Goal: Check status: Check status

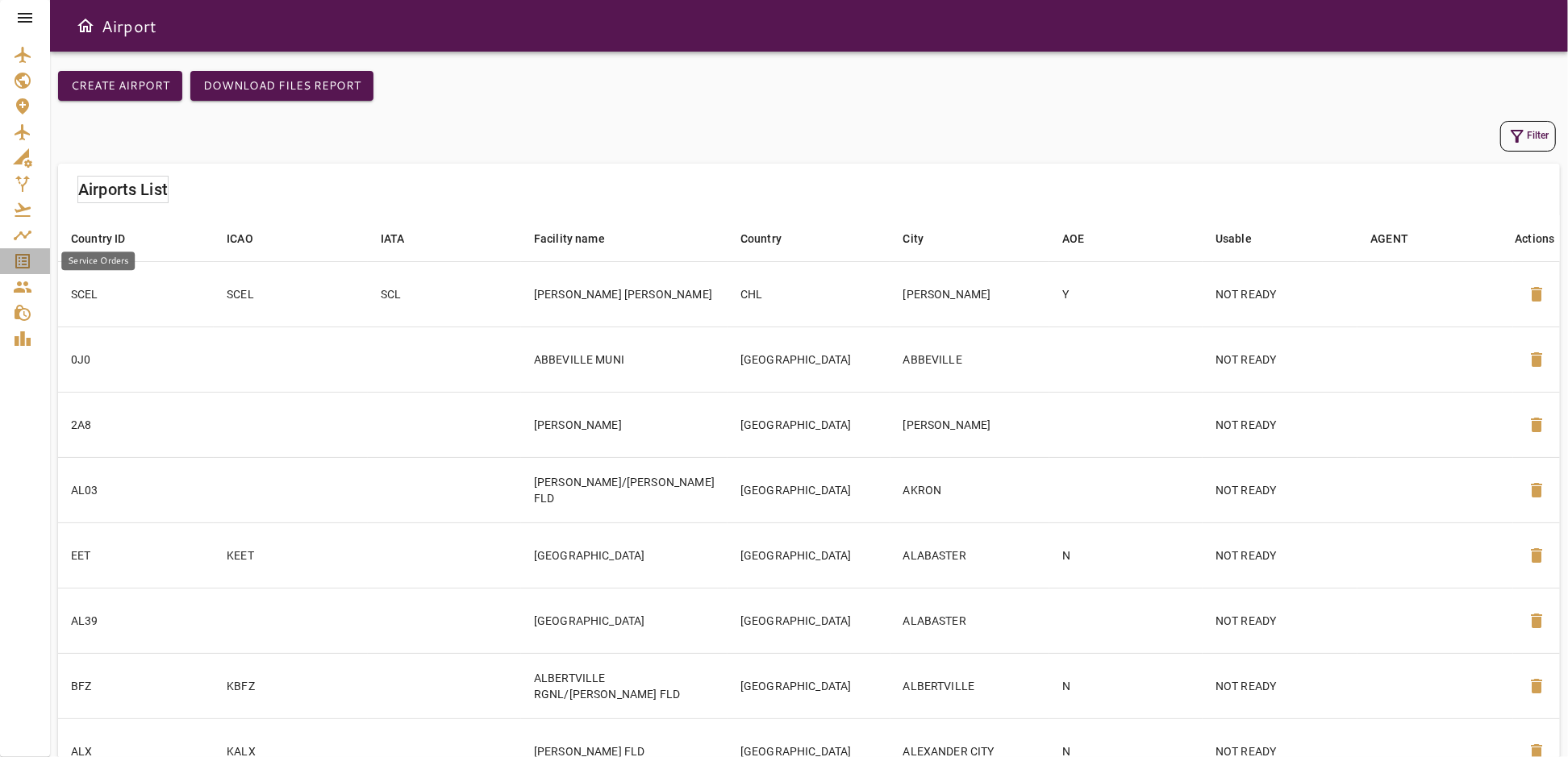
click at [25, 261] on icon "Service Orders" at bounding box center [22, 261] width 15 height 15
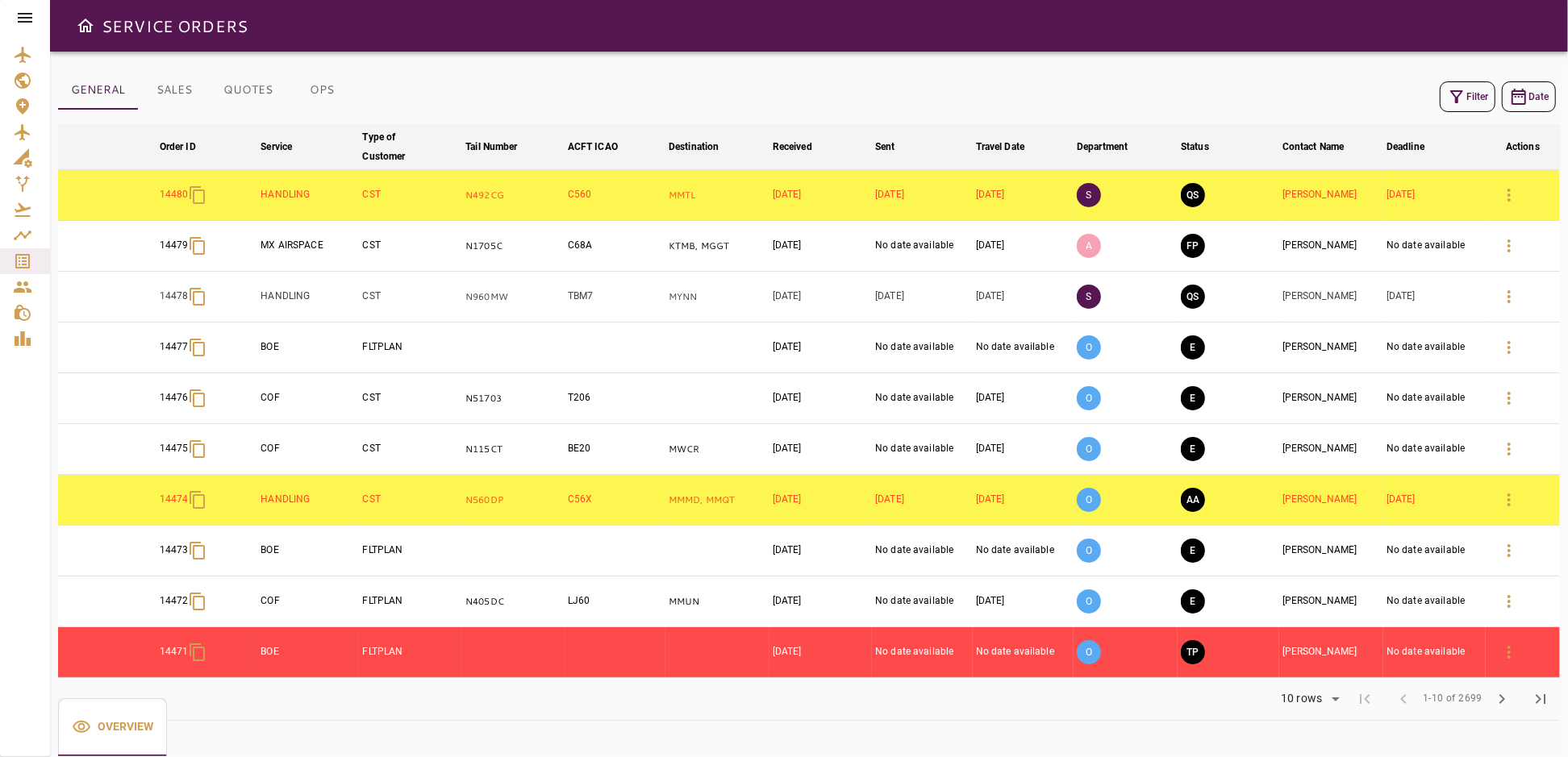
click at [1479, 94] on button "Filter" at bounding box center [1467, 97] width 56 height 31
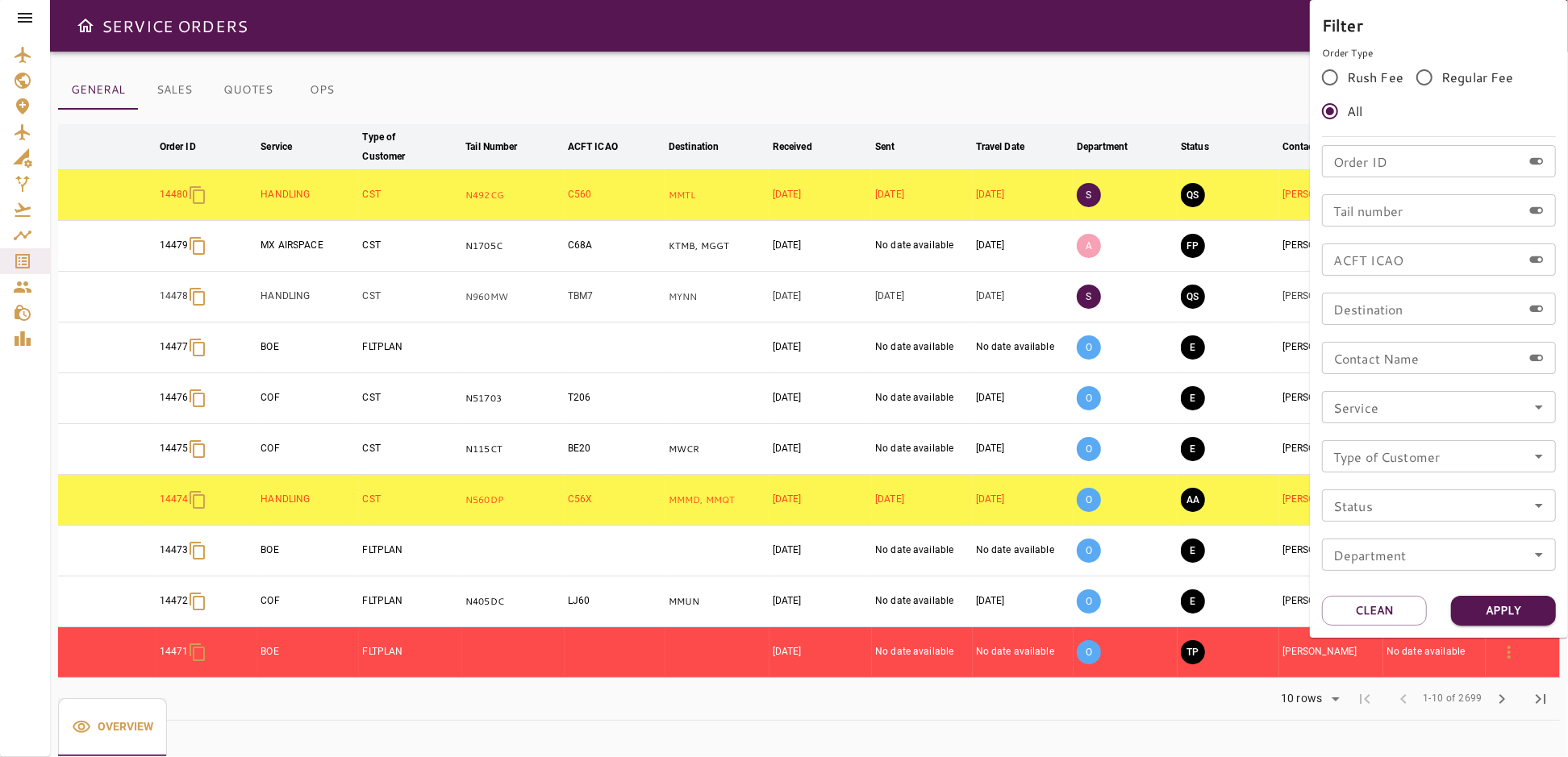
click at [1387, 167] on input "Order ID" at bounding box center [1422, 161] width 200 height 32
type input "*****"
click at [1488, 607] on button "Apply" at bounding box center [1503, 611] width 105 height 30
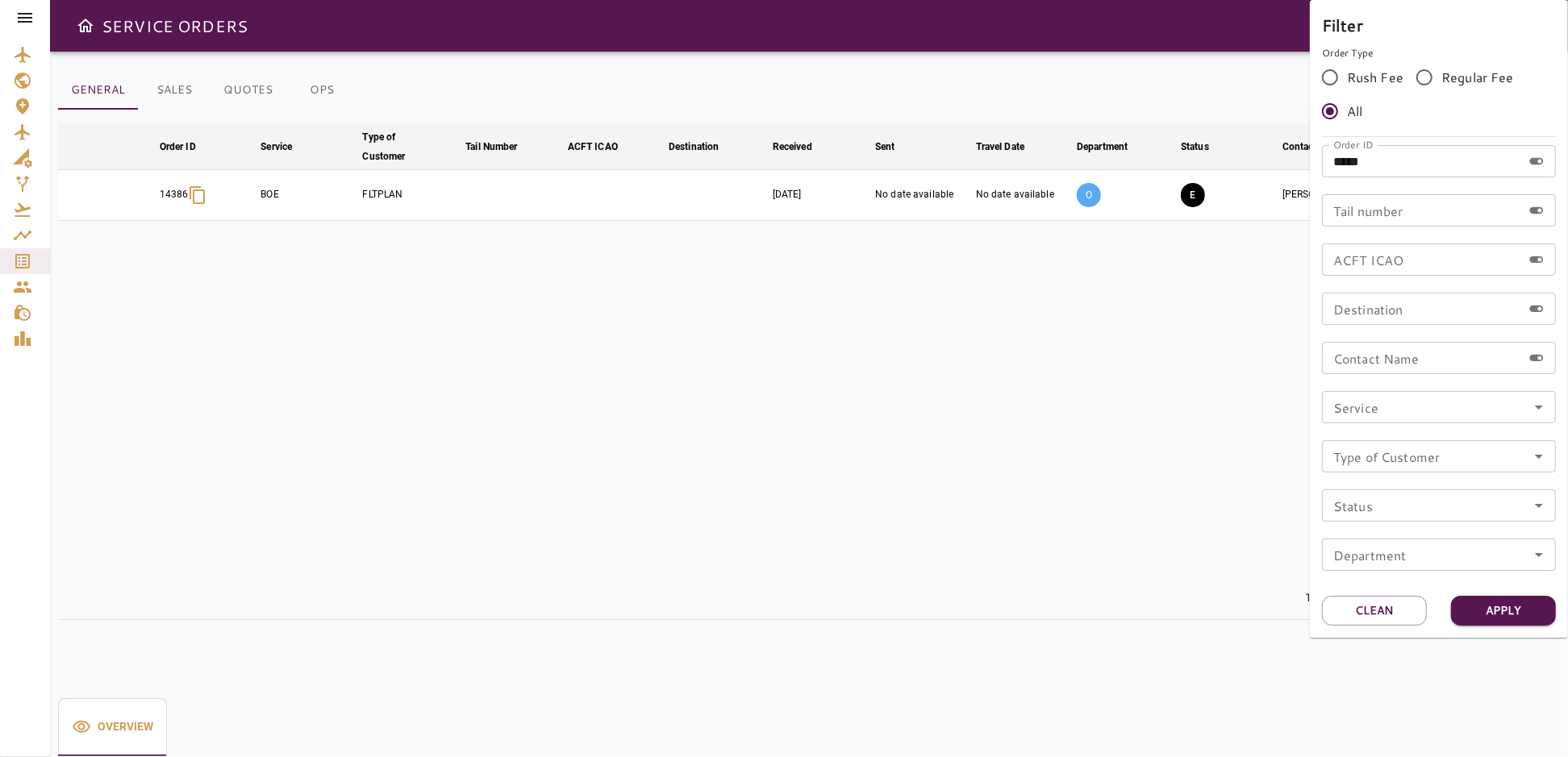
click at [843, 367] on div at bounding box center [784, 378] width 1568 height 757
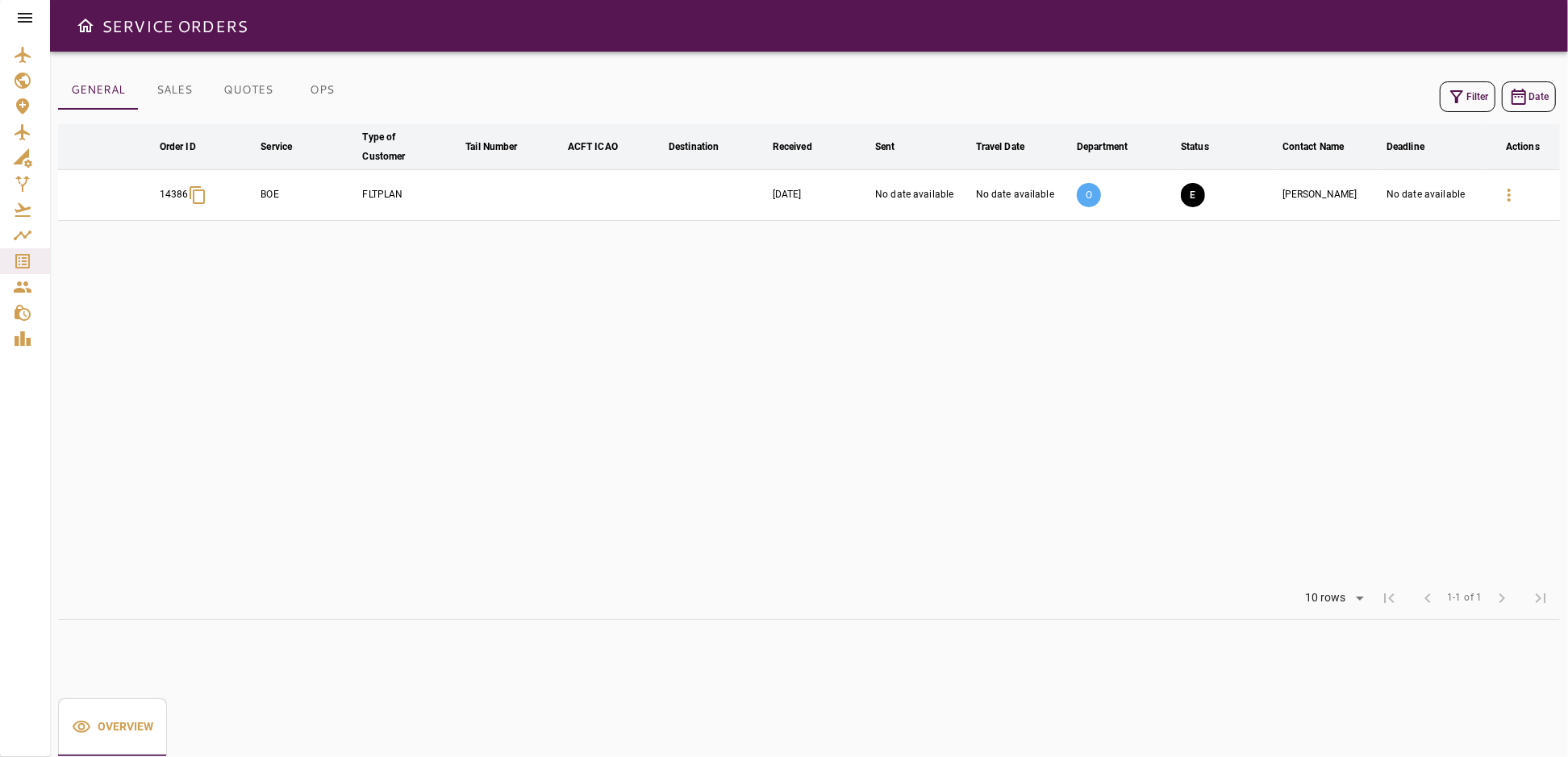
click at [1420, 191] on td "No date available" at bounding box center [1435, 195] width 103 height 50
click at [365, 191] on td "FLTPLAN" at bounding box center [410, 195] width 103 height 50
click at [1198, 193] on button "E" at bounding box center [1193, 195] width 24 height 24
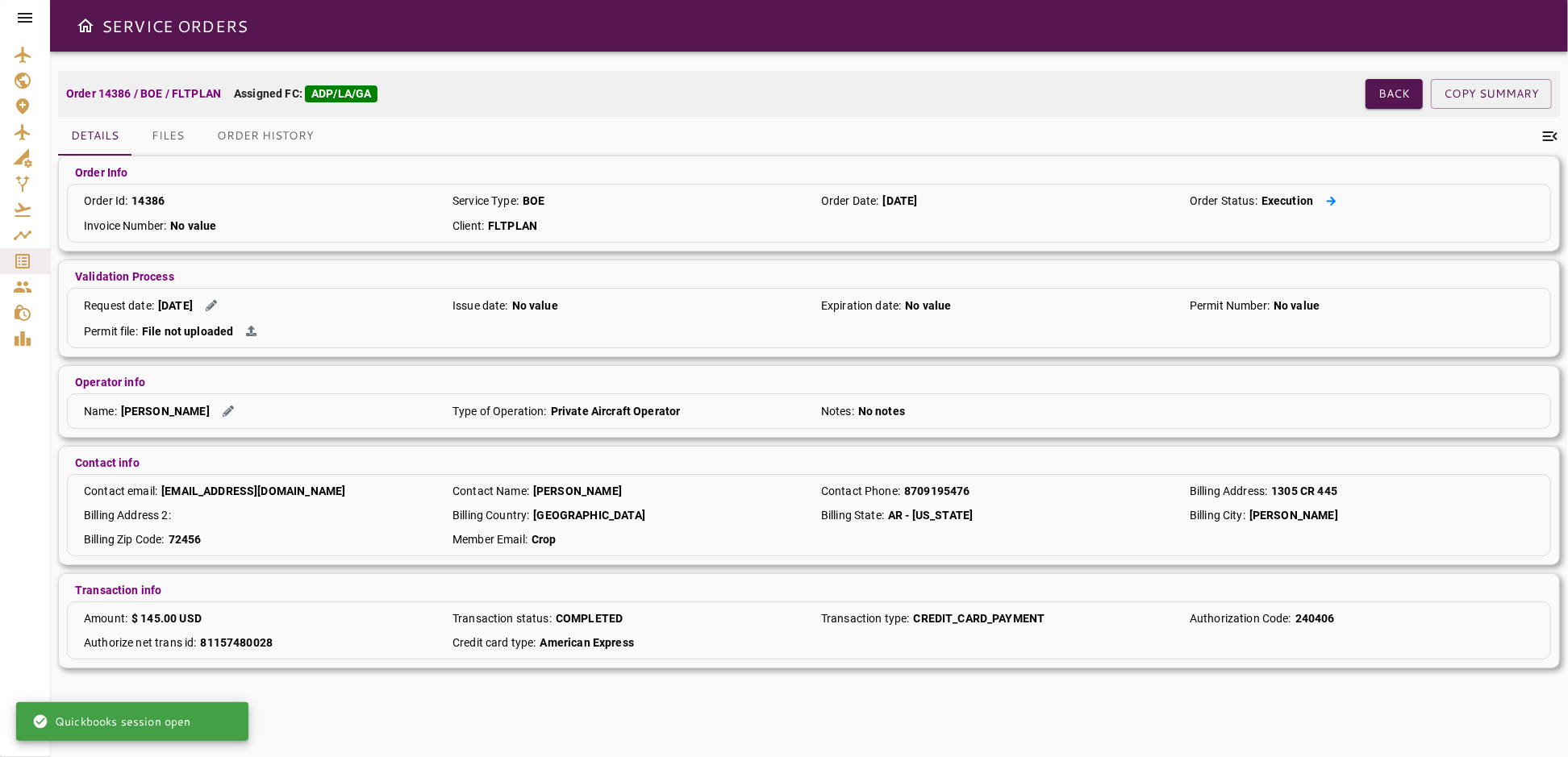
click at [1330, 200] on icon at bounding box center [1331, 200] width 9 height 9
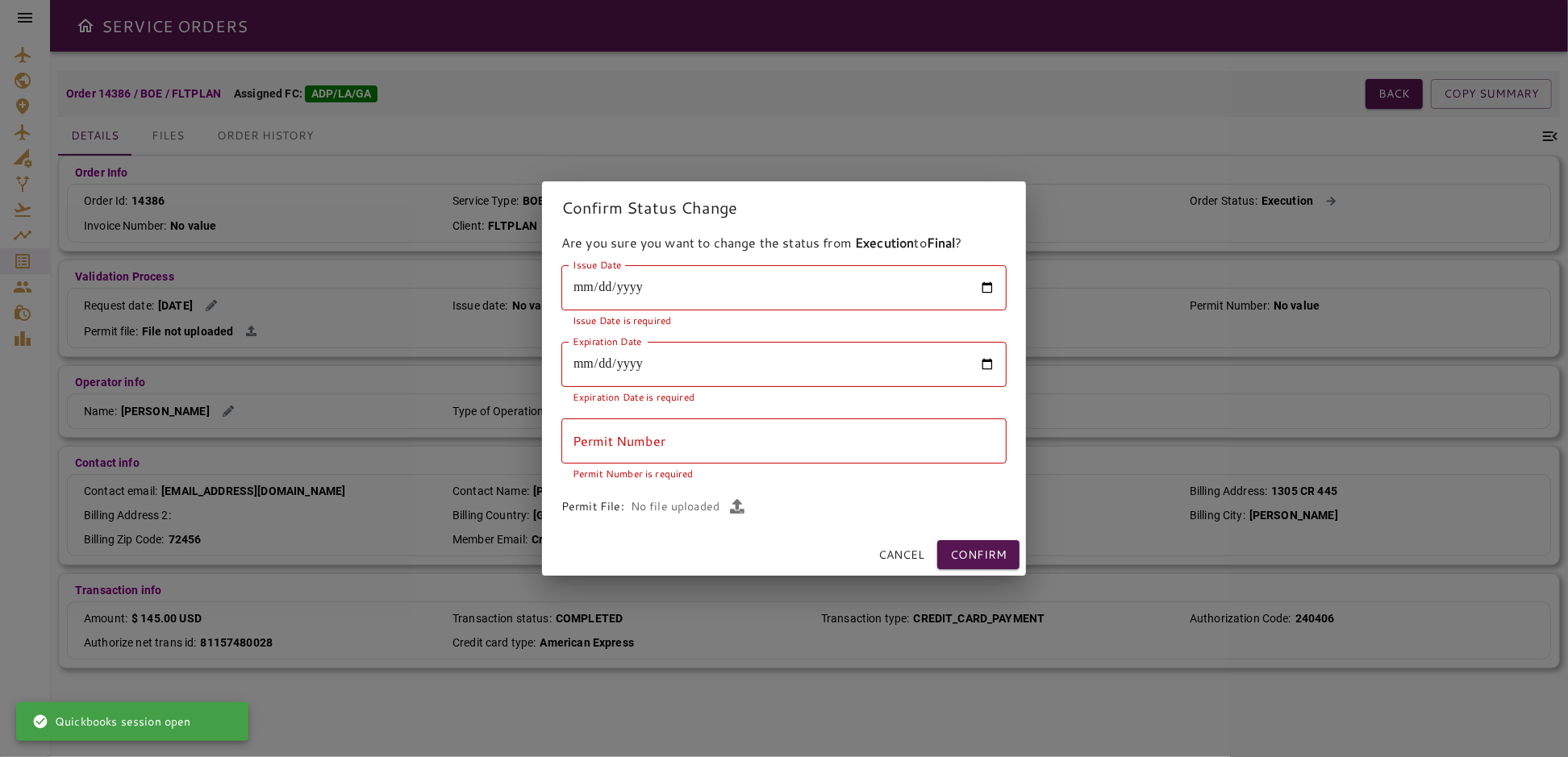
click at [761, 299] on input "Issue Date" at bounding box center [784, 288] width 445 height 45
click at [987, 289] on input "Issue Date" at bounding box center [784, 288] width 445 height 45
type input "**********"
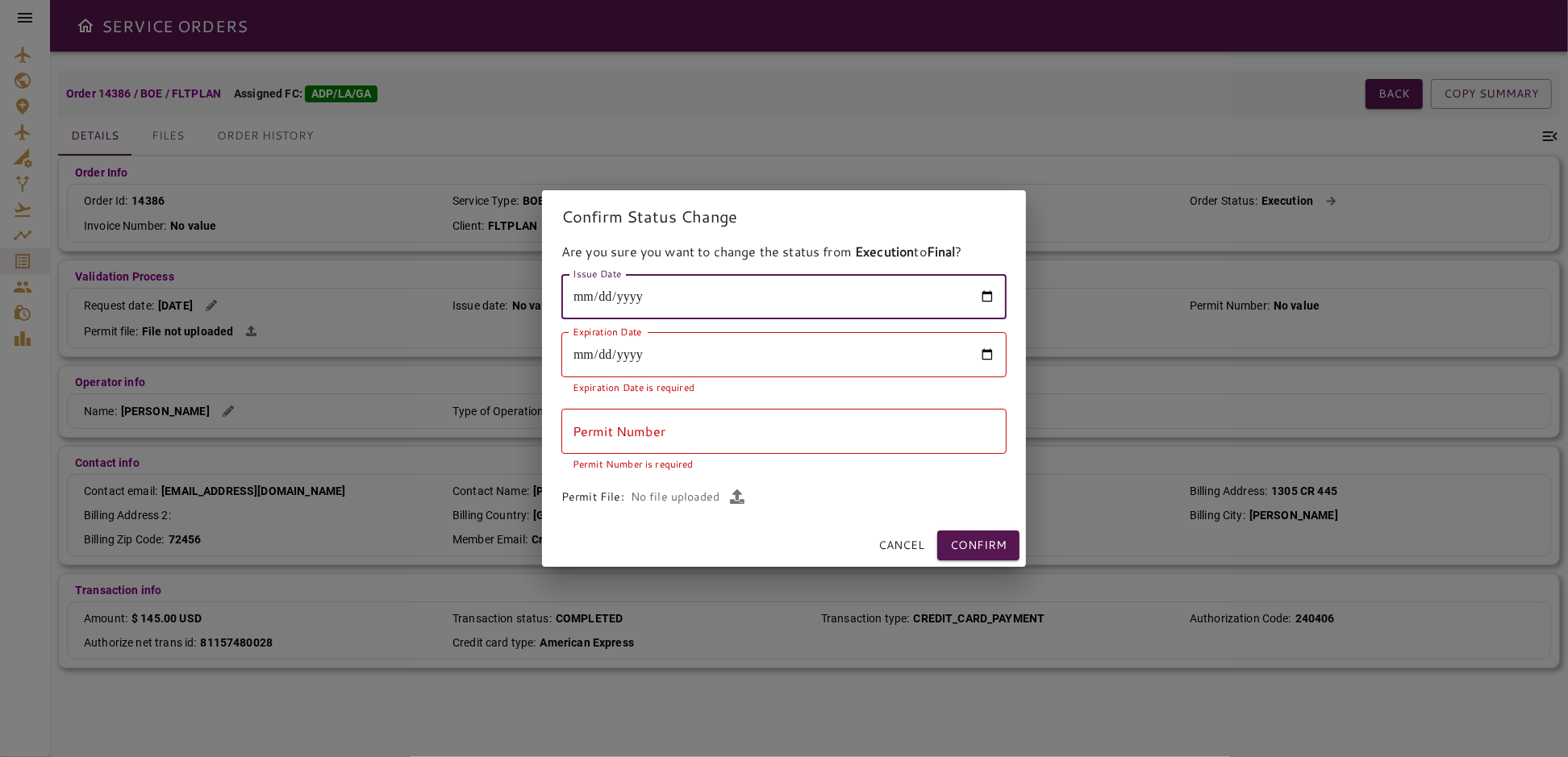
click at [984, 353] on input "Expiration Date" at bounding box center [784, 355] width 445 height 45
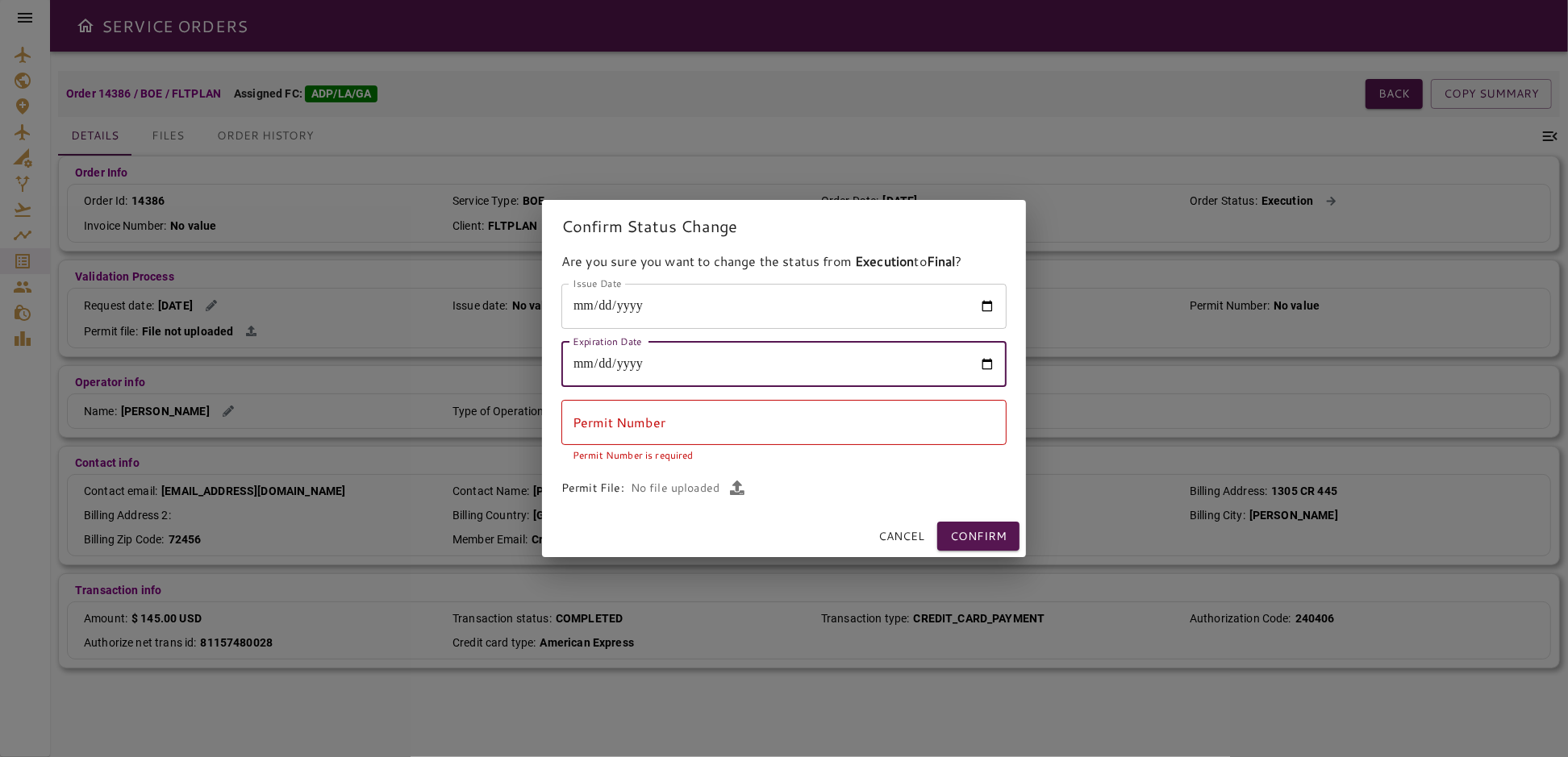
type input "**********"
click at [628, 431] on input "Permit Number" at bounding box center [784, 422] width 445 height 45
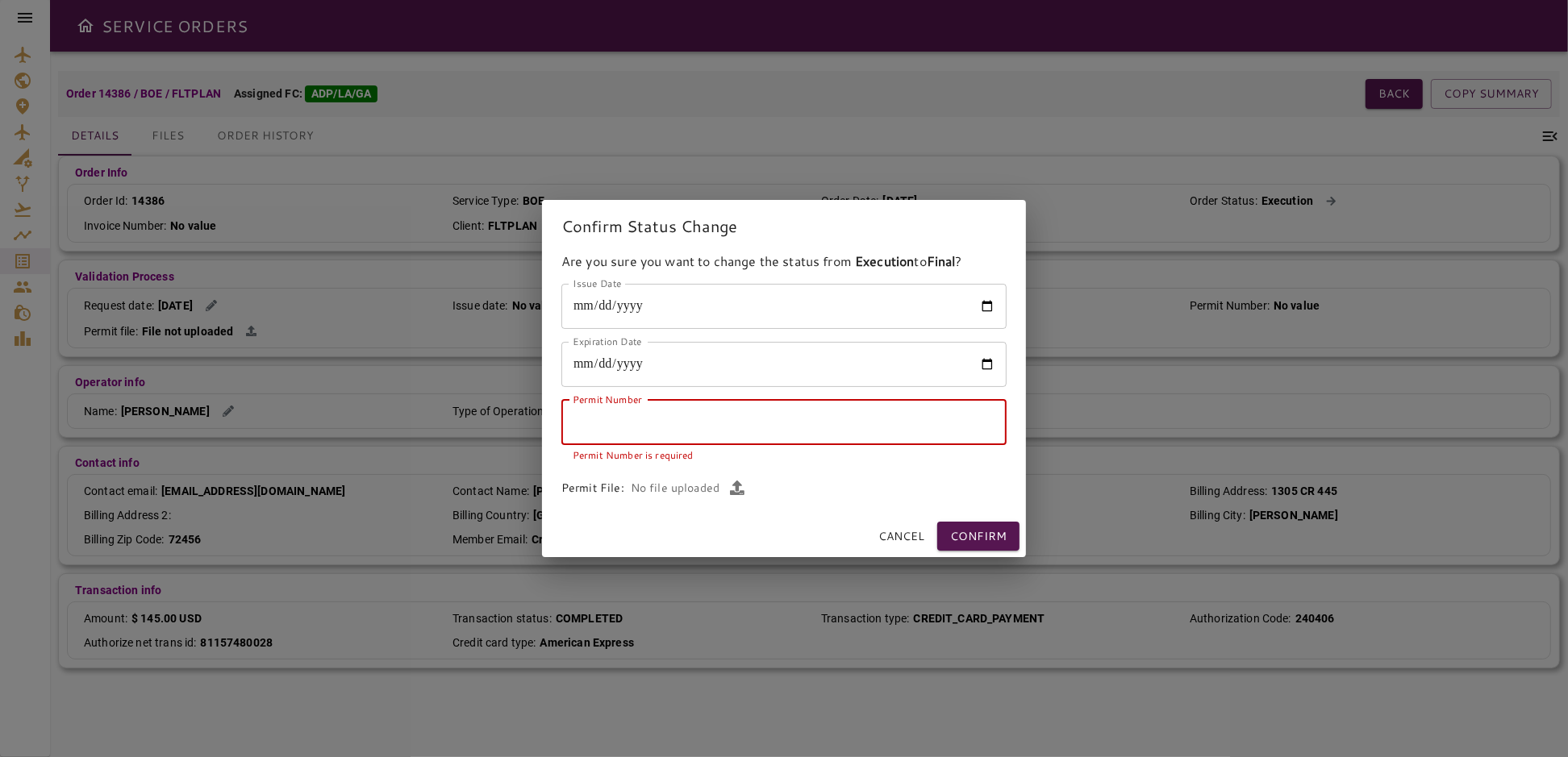
paste input "******"
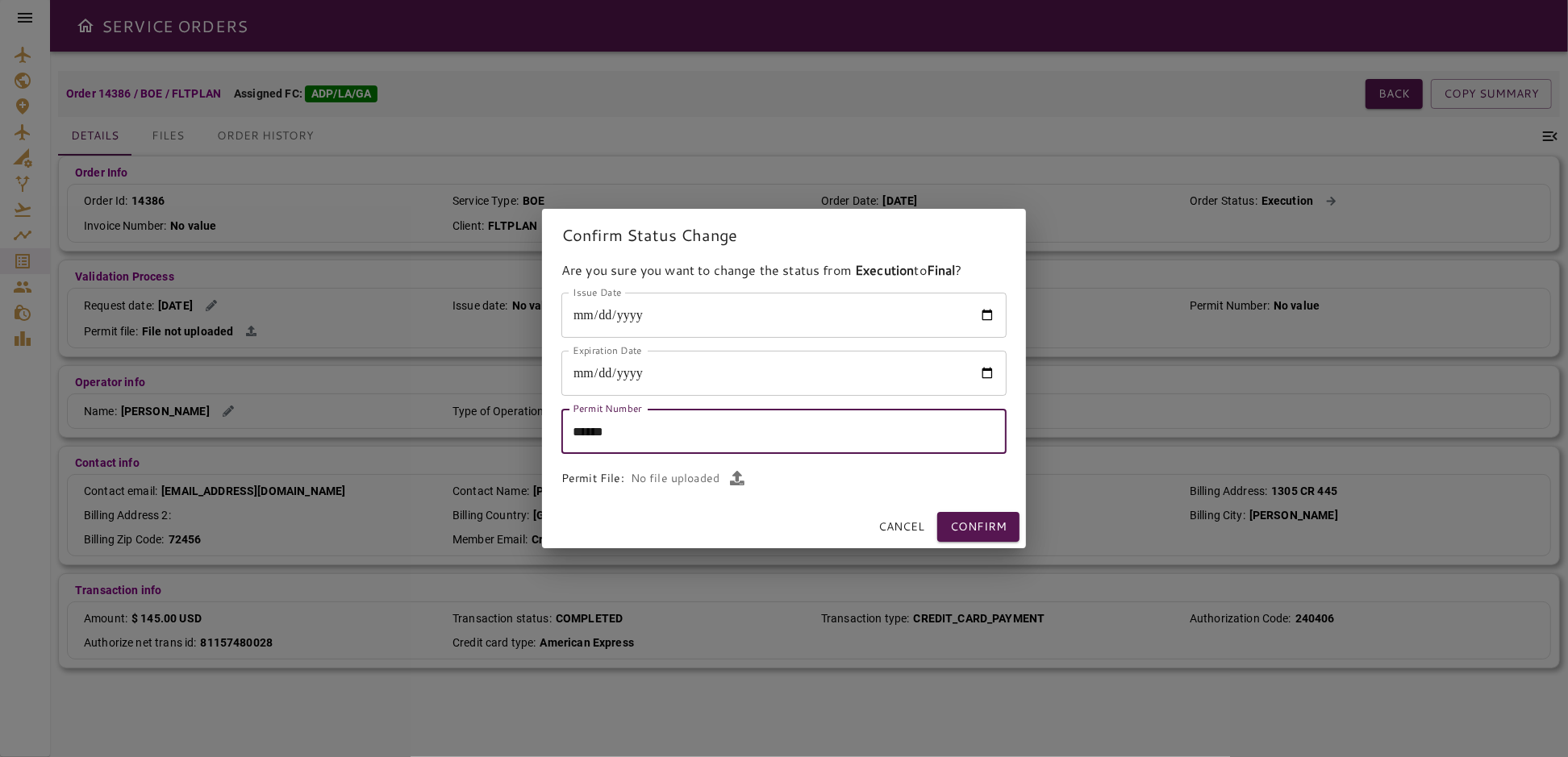
type input "******"
click at [735, 479] on icon "button" at bounding box center [737, 478] width 15 height 15
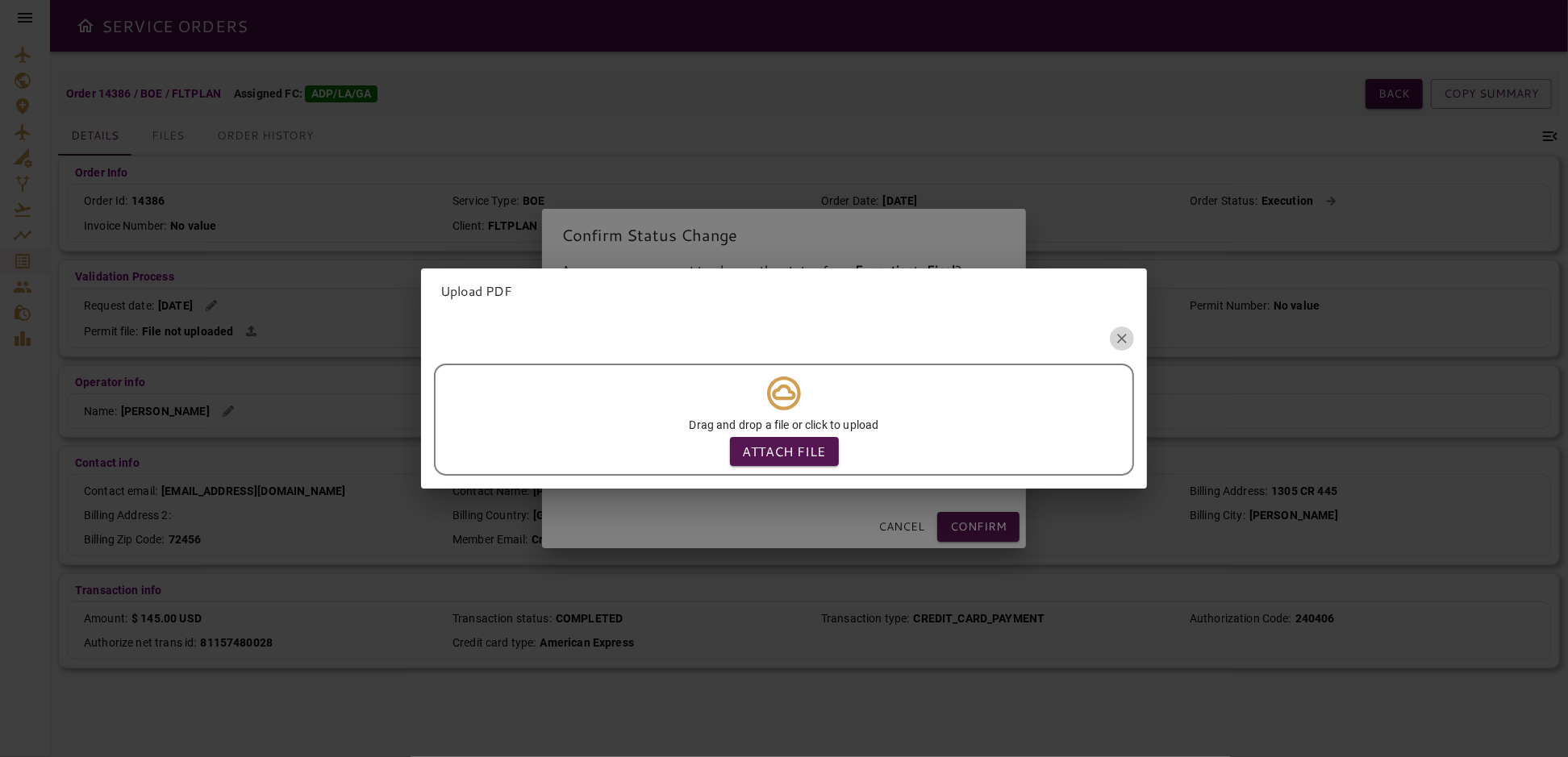
click at [1117, 337] on icon "button" at bounding box center [1121, 339] width 9 height 9
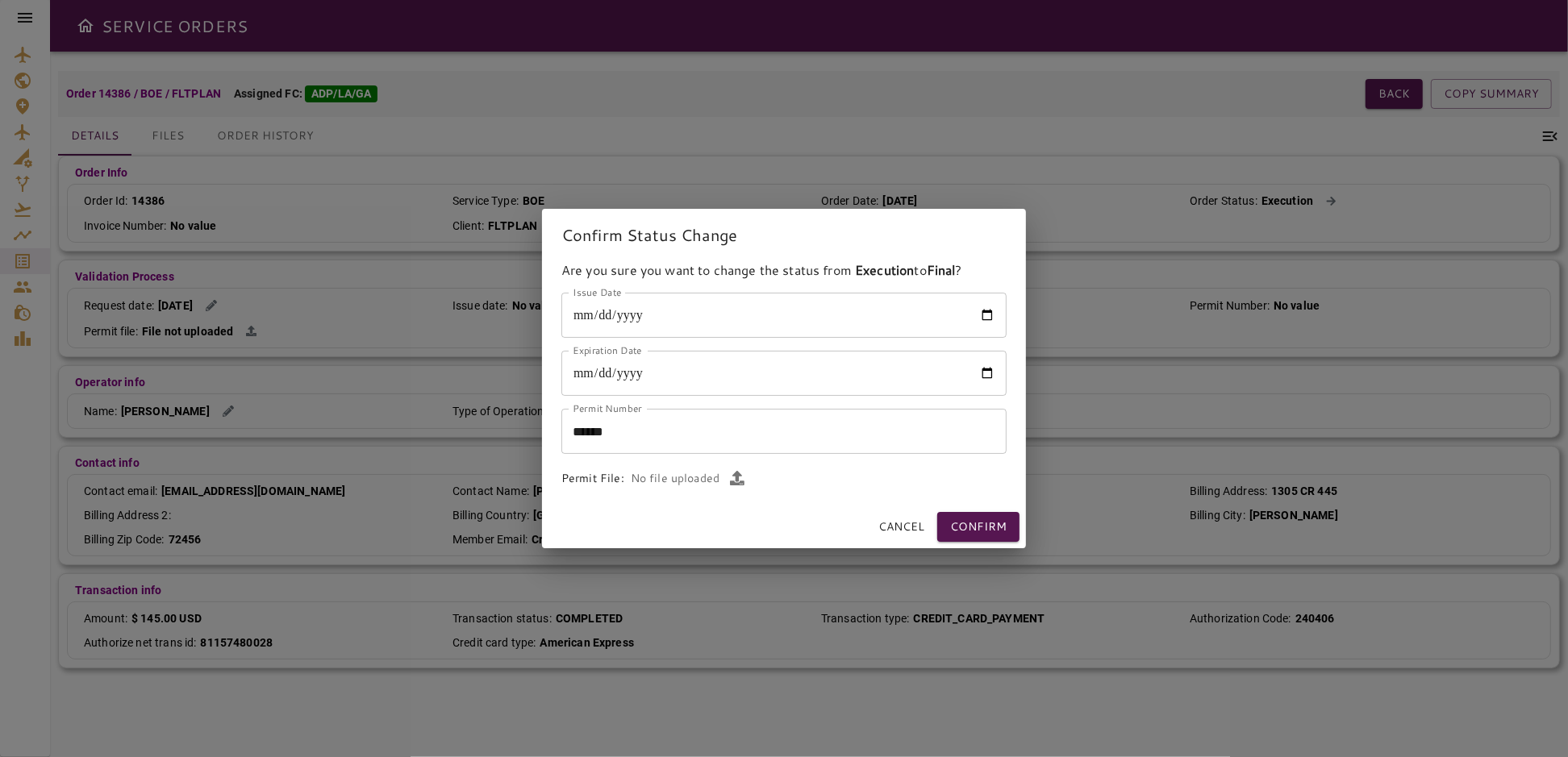
click at [738, 478] on icon "button" at bounding box center [737, 478] width 15 height 15
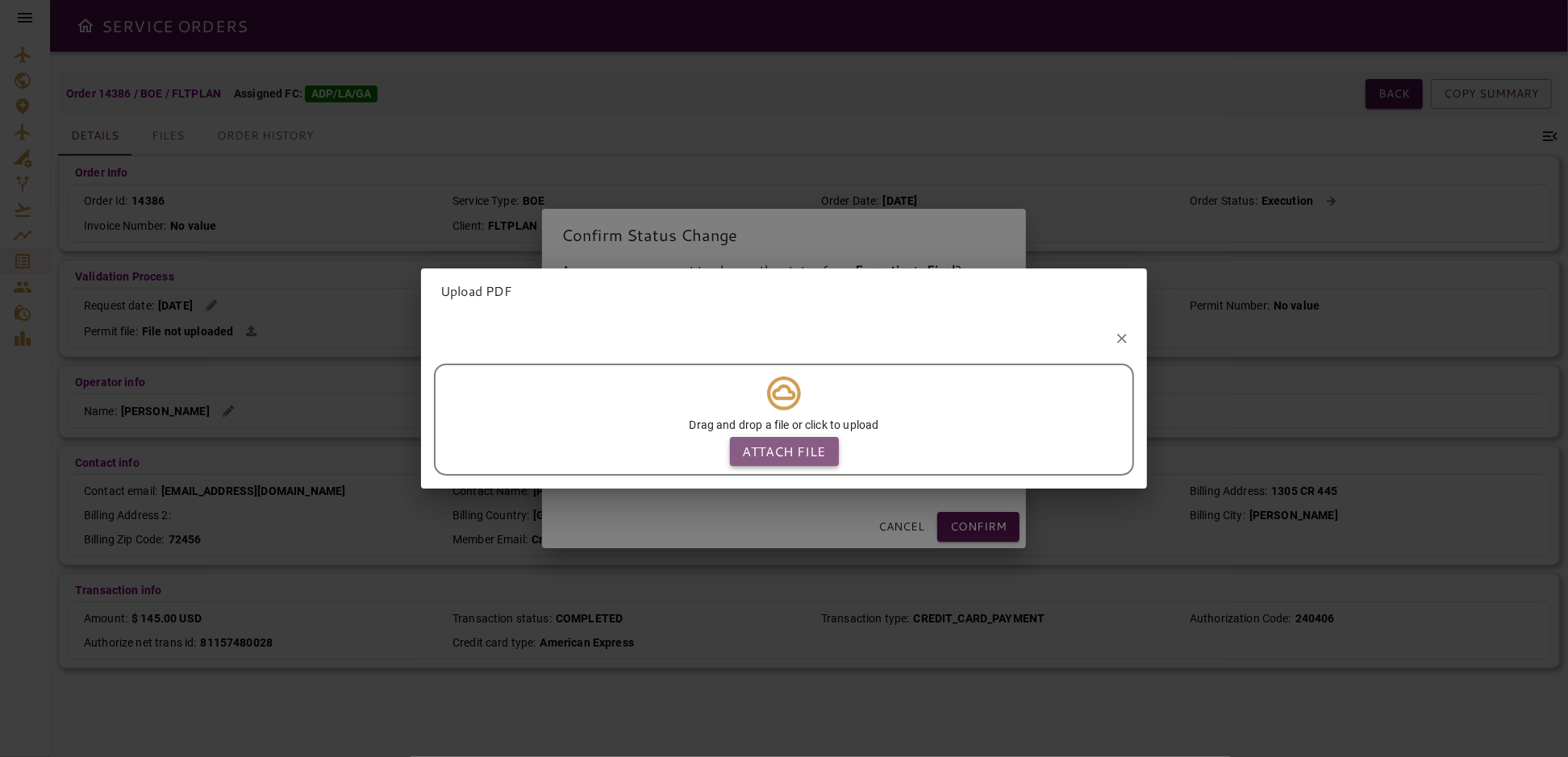
click at [749, 443] on p "Attach file" at bounding box center [784, 451] width 83 height 20
click at [0, 0] on input "Attach file" at bounding box center [0, 0] width 0 height 0
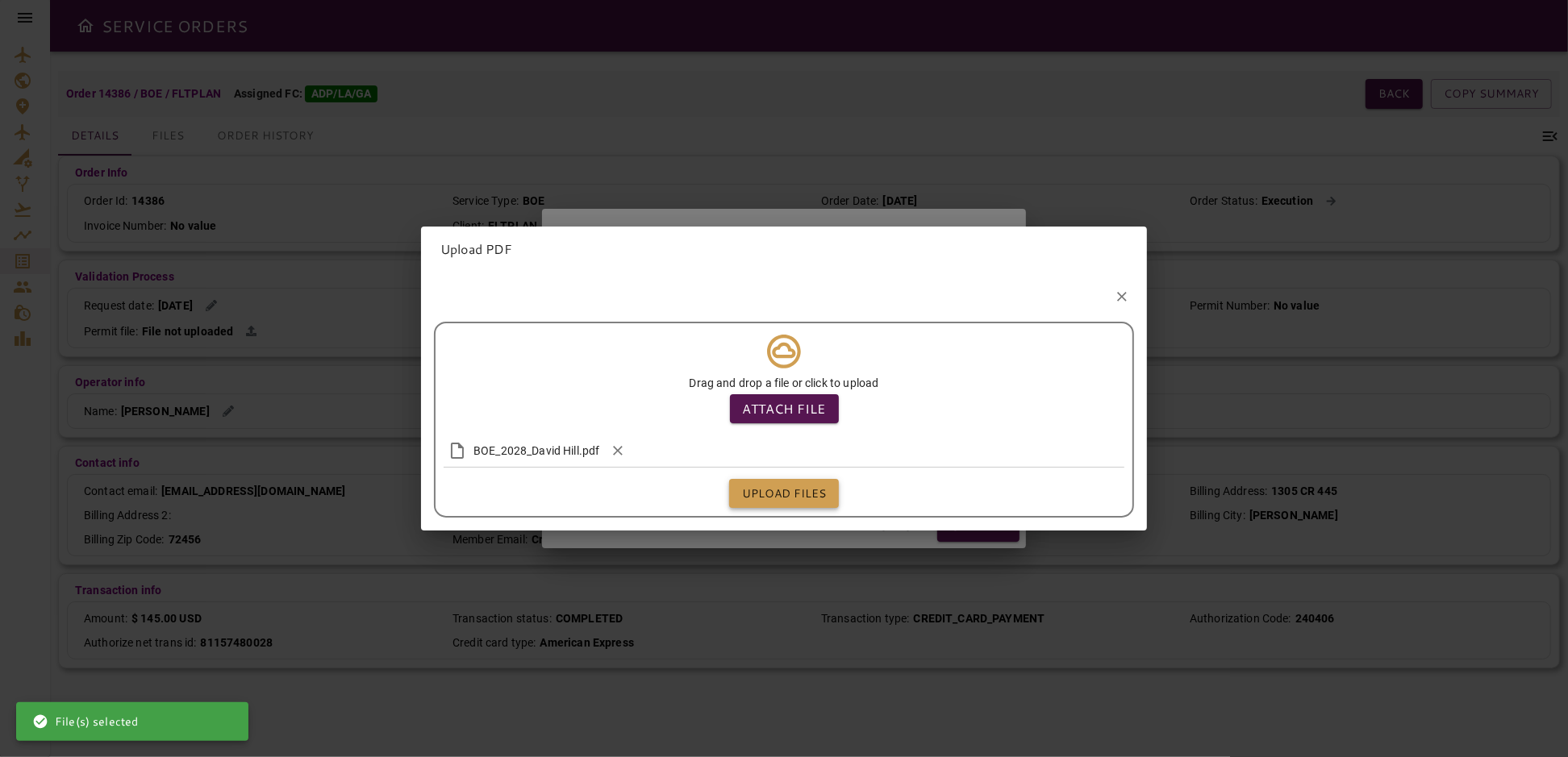
click at [776, 490] on button "Upload files" at bounding box center [784, 494] width 109 height 30
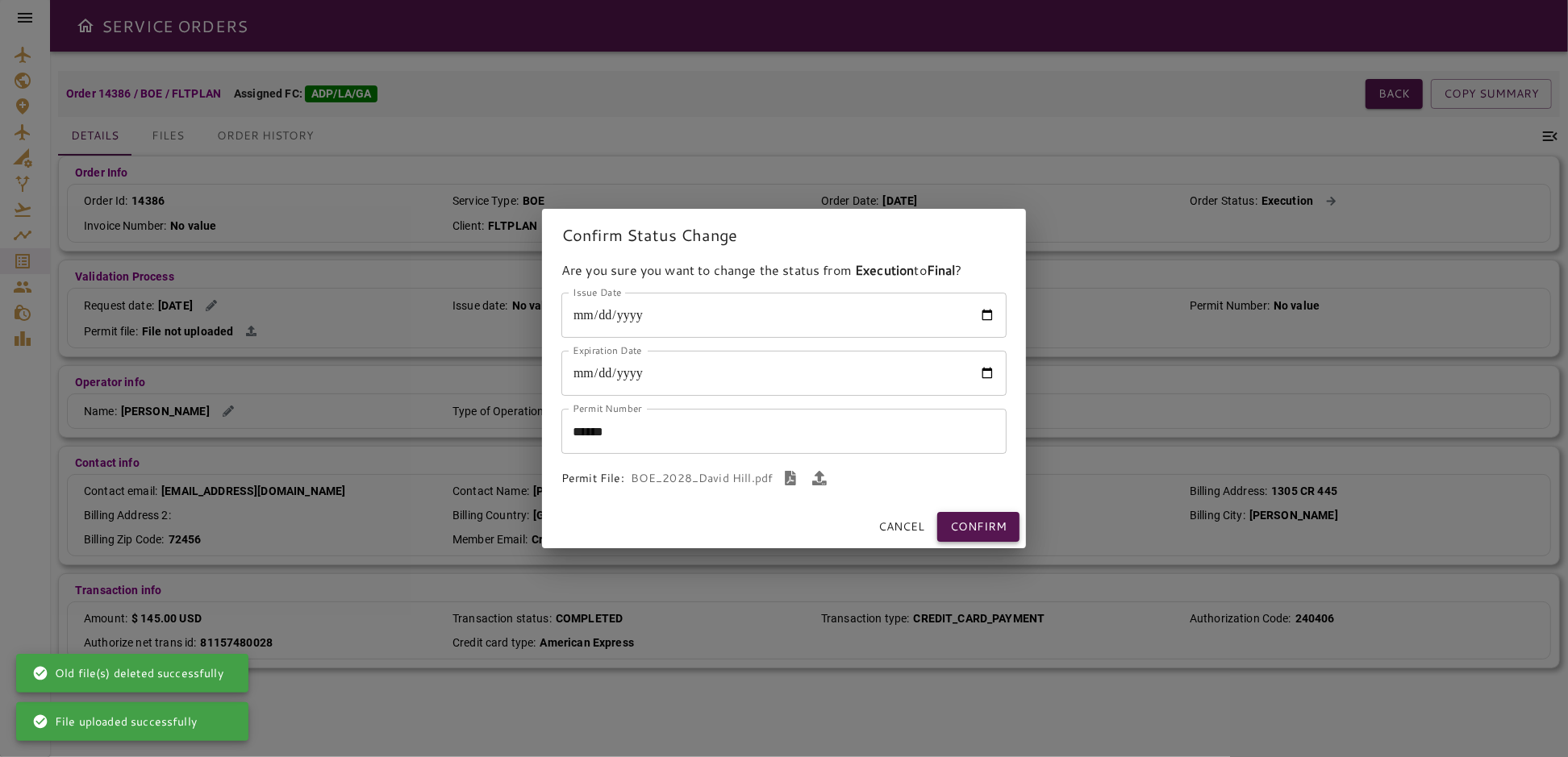
click at [971, 526] on button "Confirm" at bounding box center [978, 526] width 82 height 30
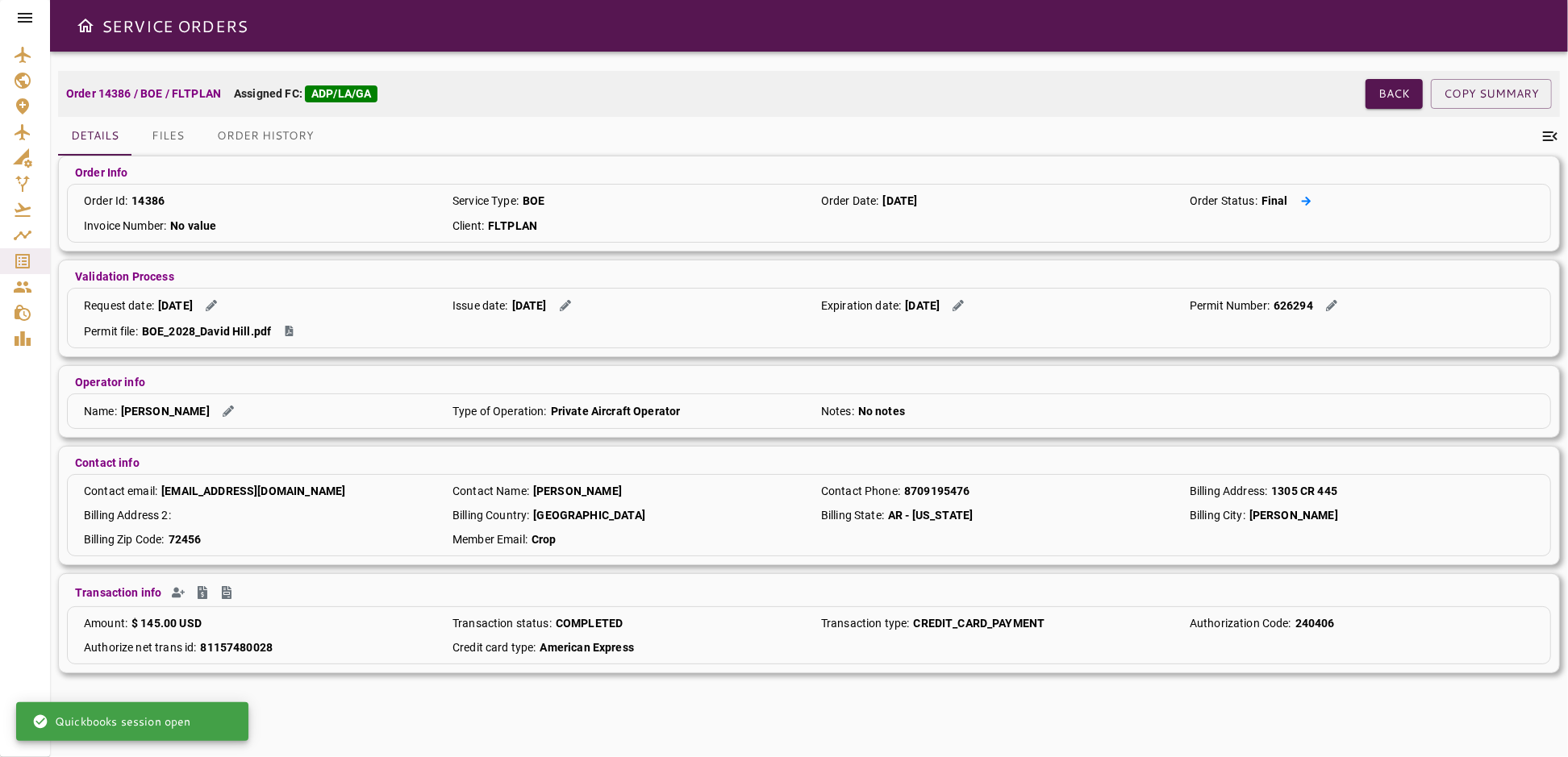
click at [1303, 200] on icon at bounding box center [1307, 200] width 9 height 9
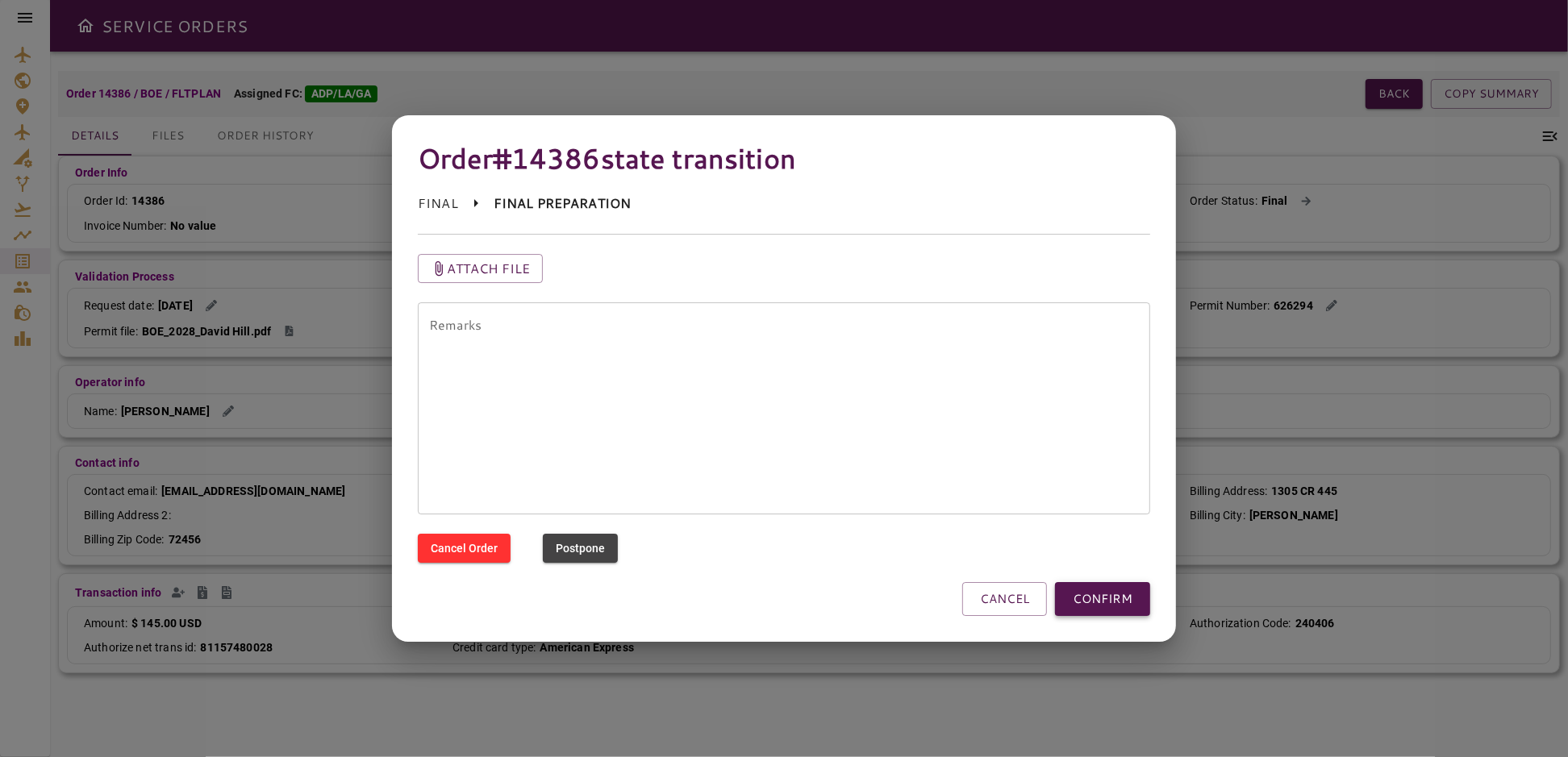
click at [1107, 597] on button "CONFIRM" at bounding box center [1102, 600] width 95 height 34
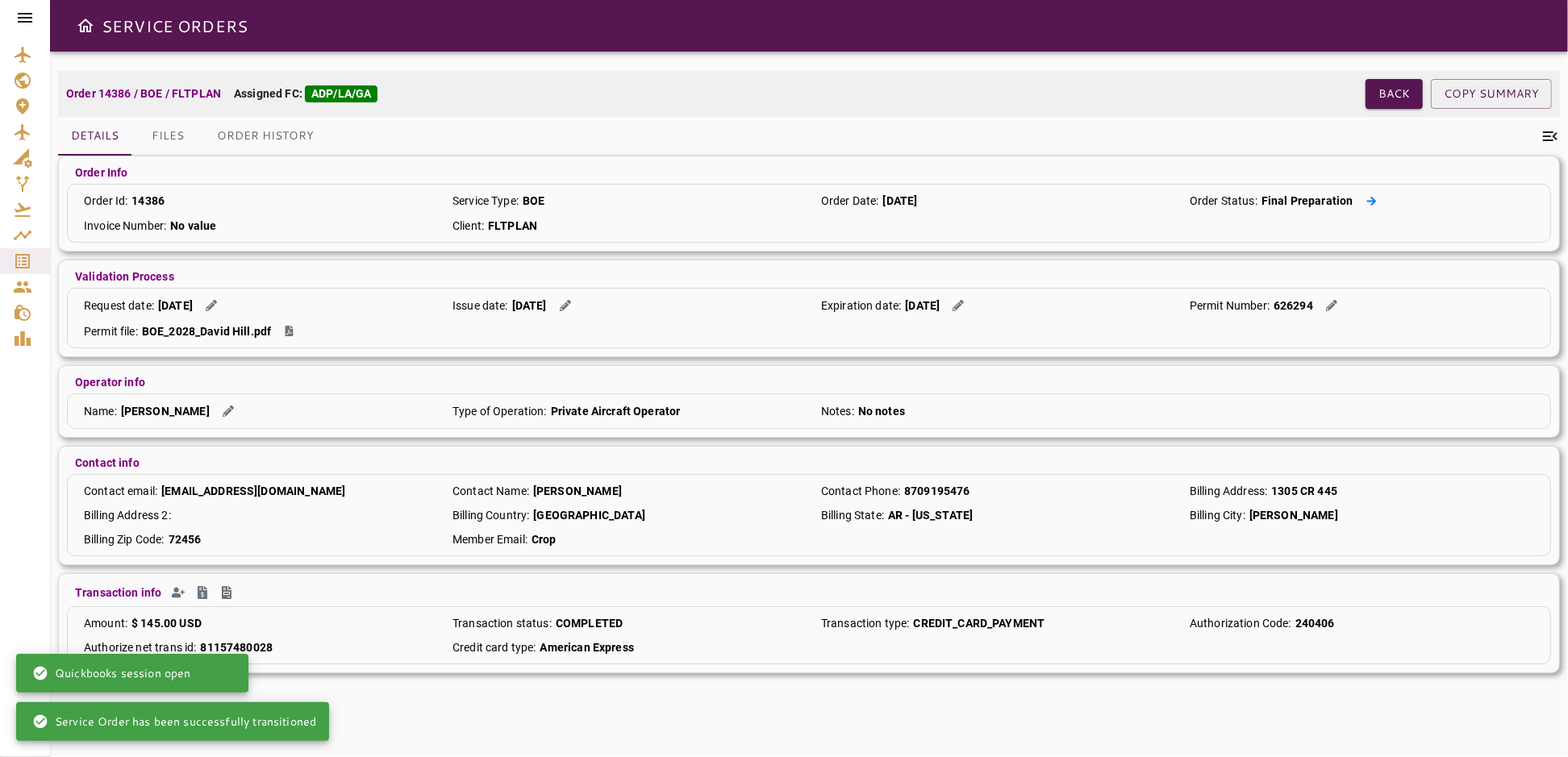
click at [1366, 196] on icon at bounding box center [1371, 201] width 10 height 10
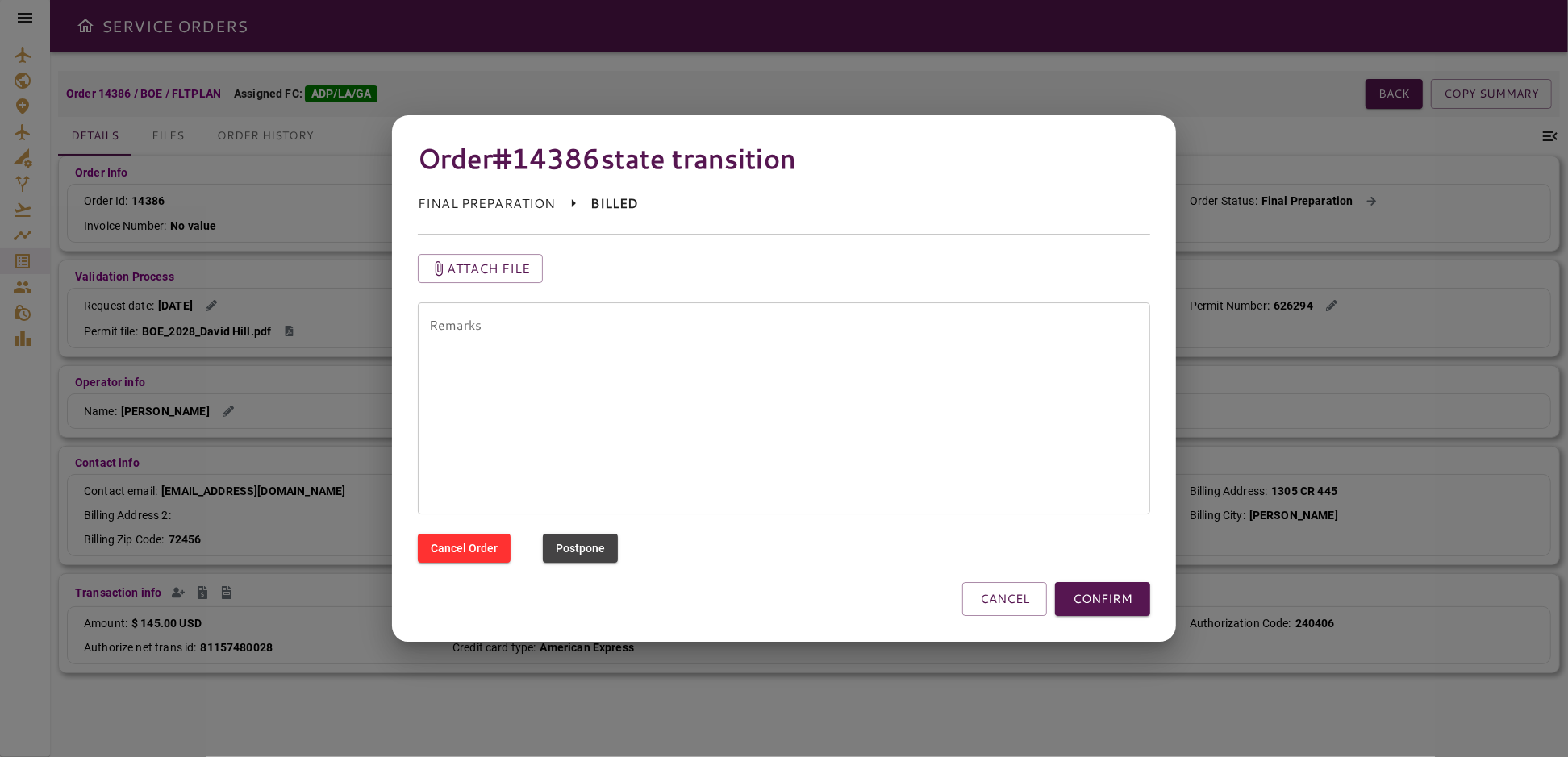
click at [993, 609] on button "CANCEL" at bounding box center [1004, 600] width 85 height 34
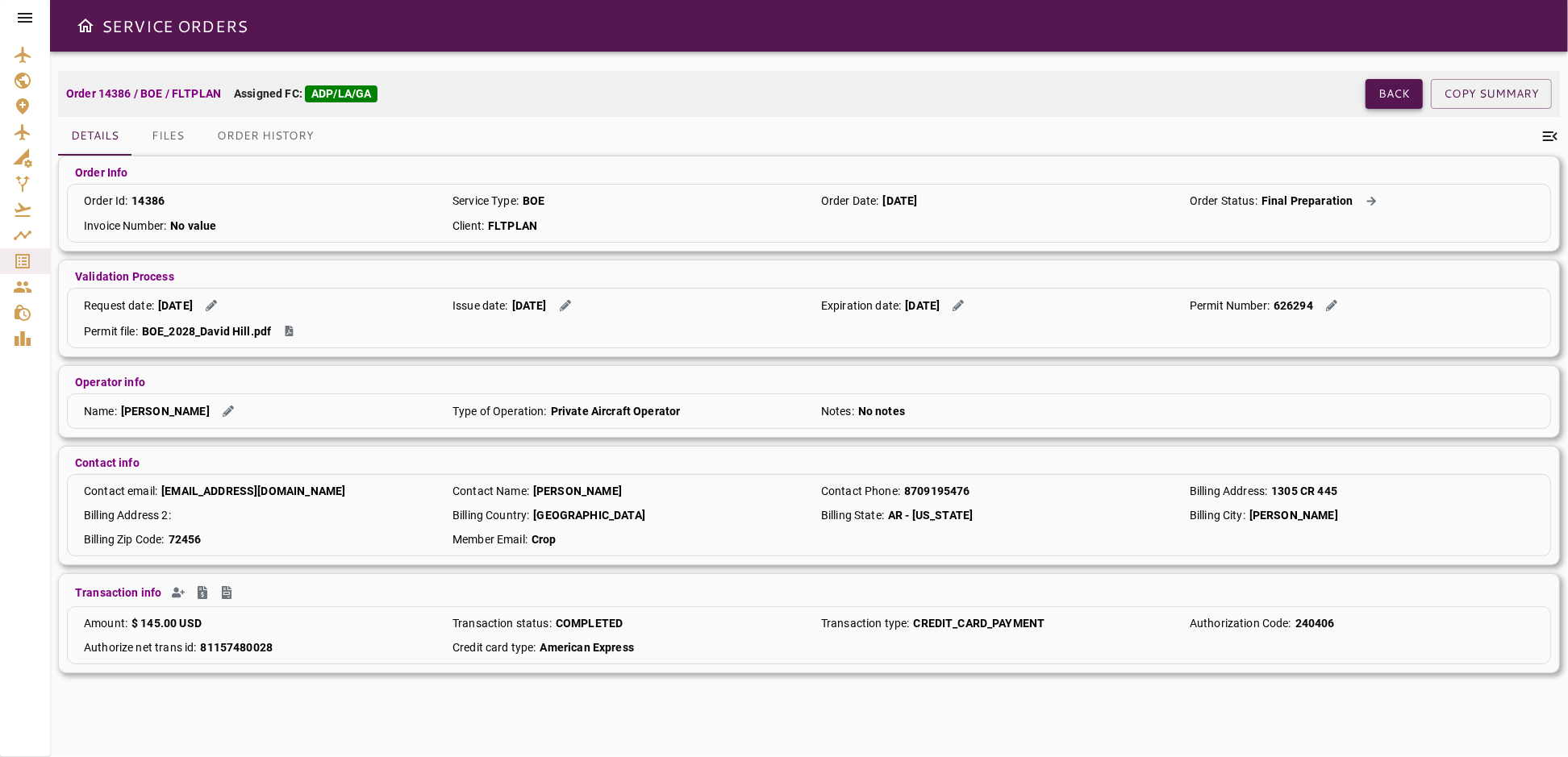
click at [1402, 87] on button "Back" at bounding box center [1394, 94] width 57 height 30
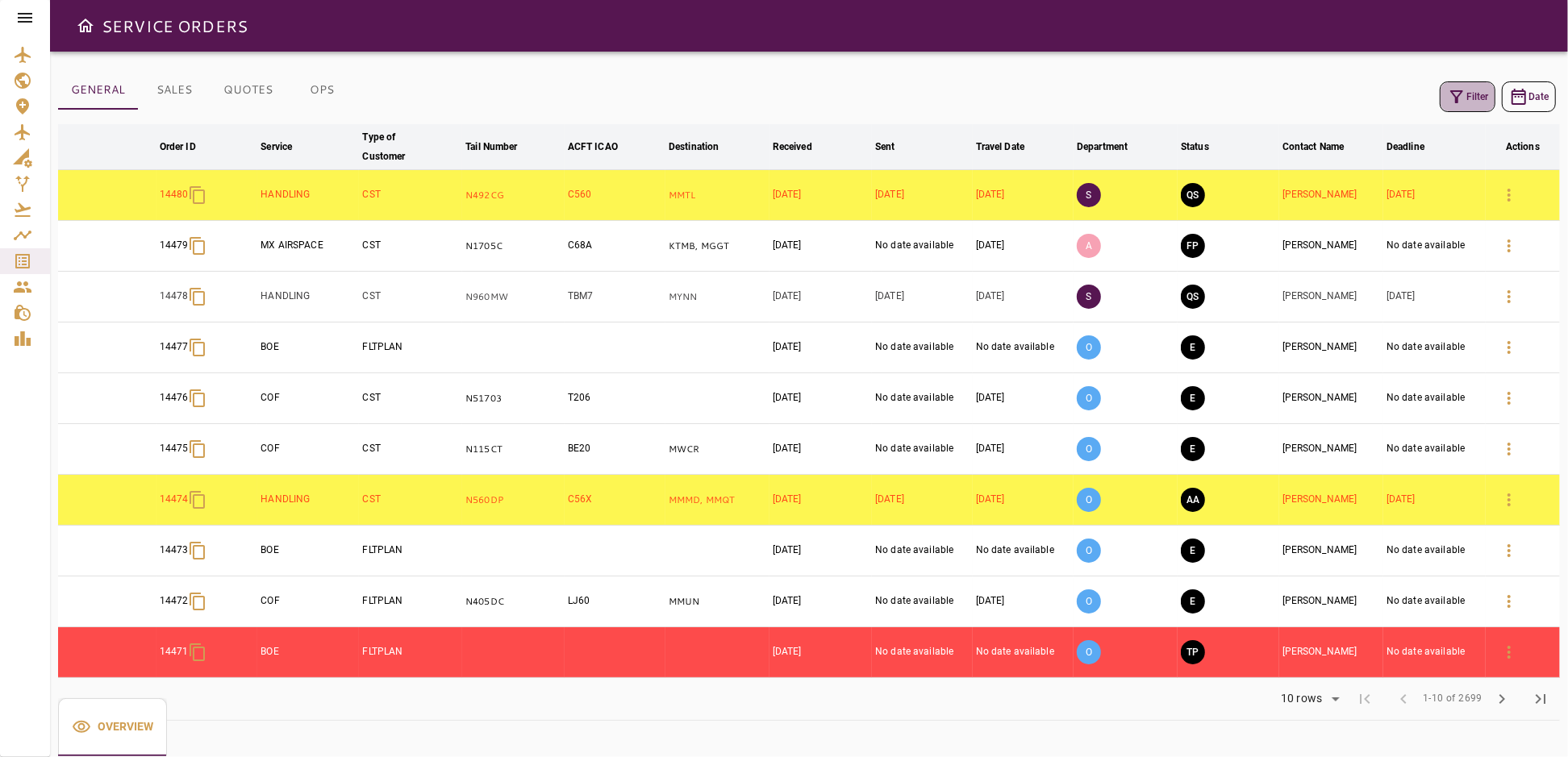
click at [1486, 95] on button "Filter" at bounding box center [1467, 97] width 56 height 31
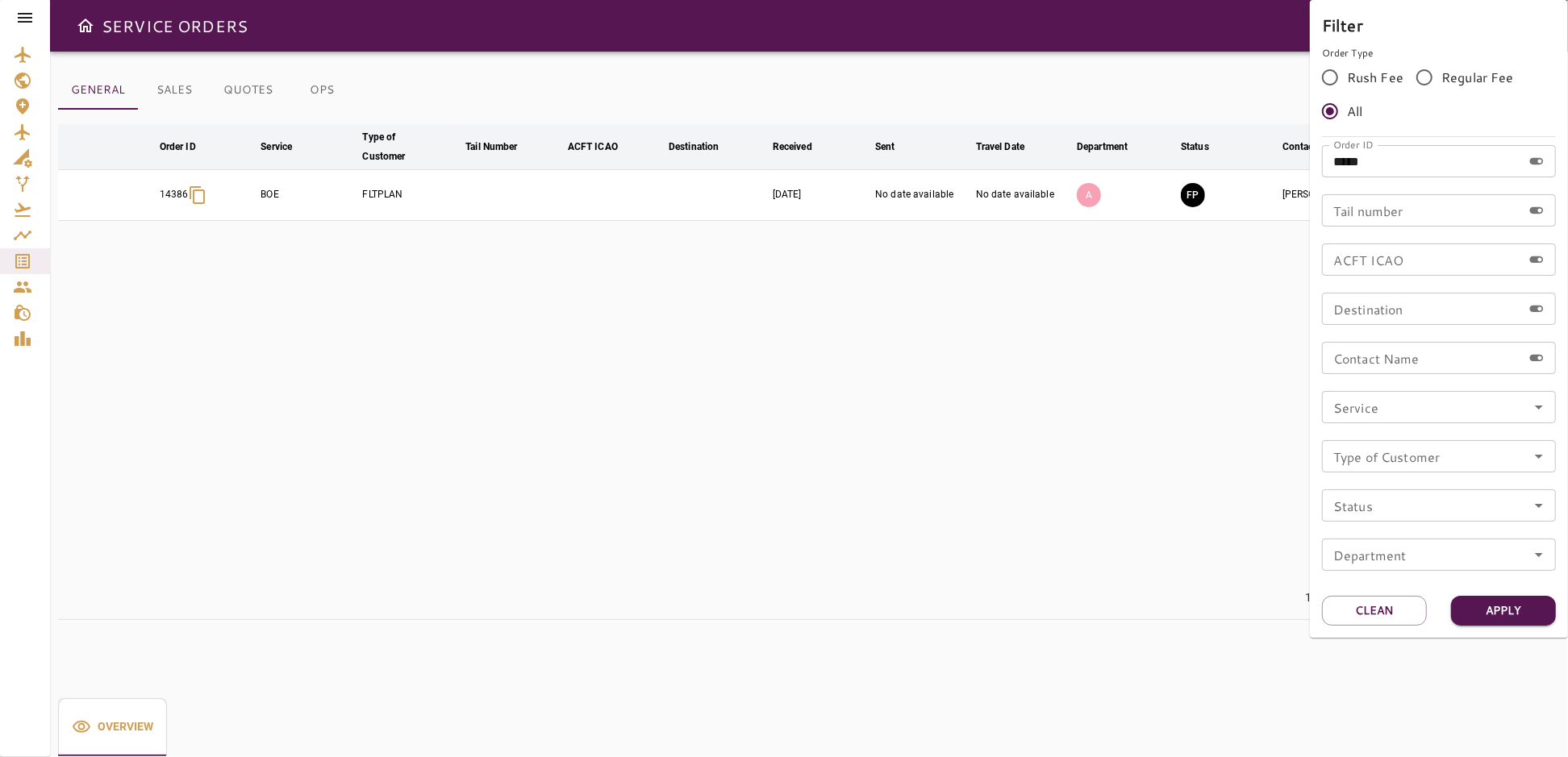
click at [1215, 367] on div at bounding box center [784, 378] width 1568 height 757
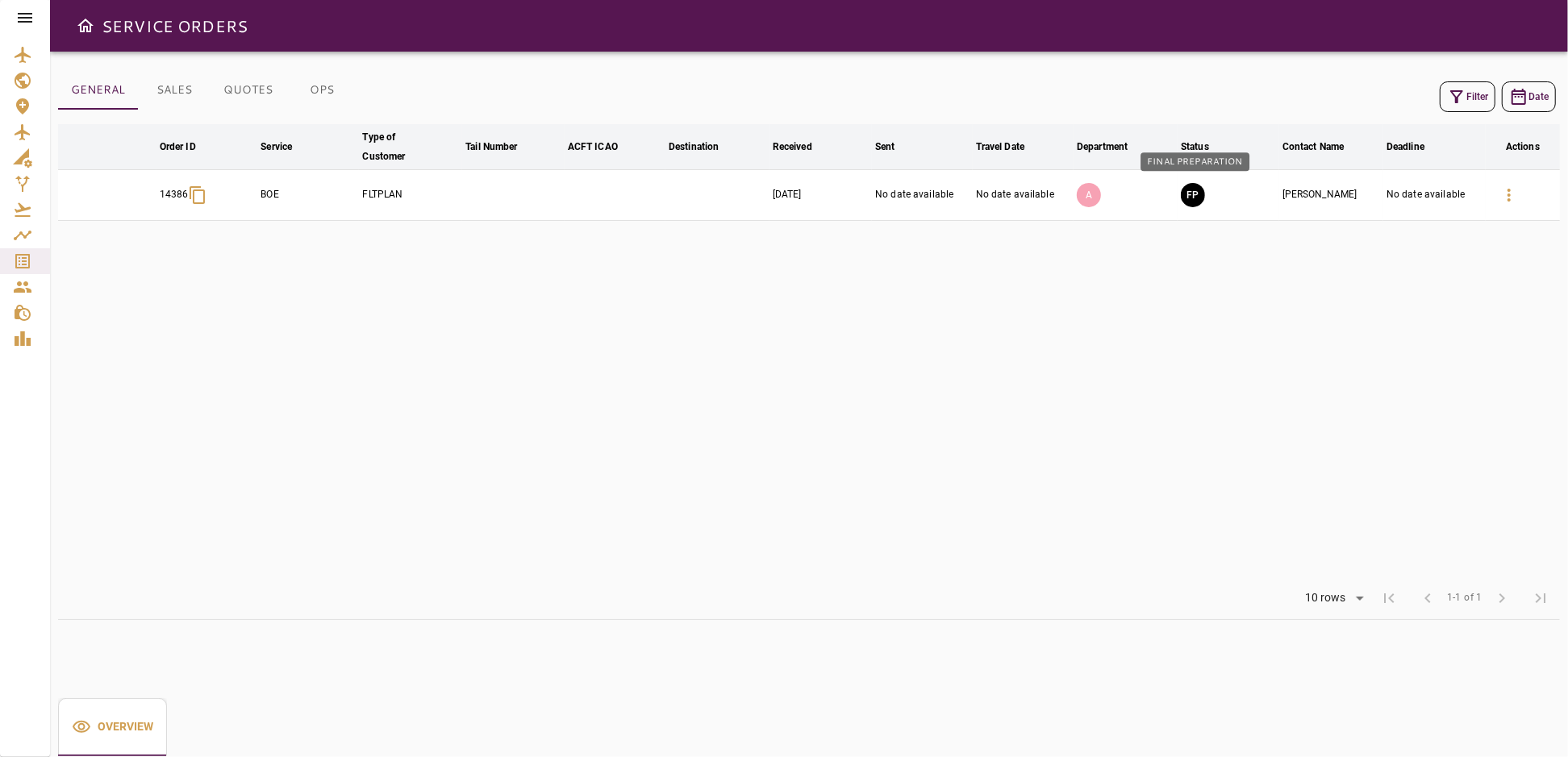
click at [1199, 194] on button "FP" at bounding box center [1193, 195] width 24 height 24
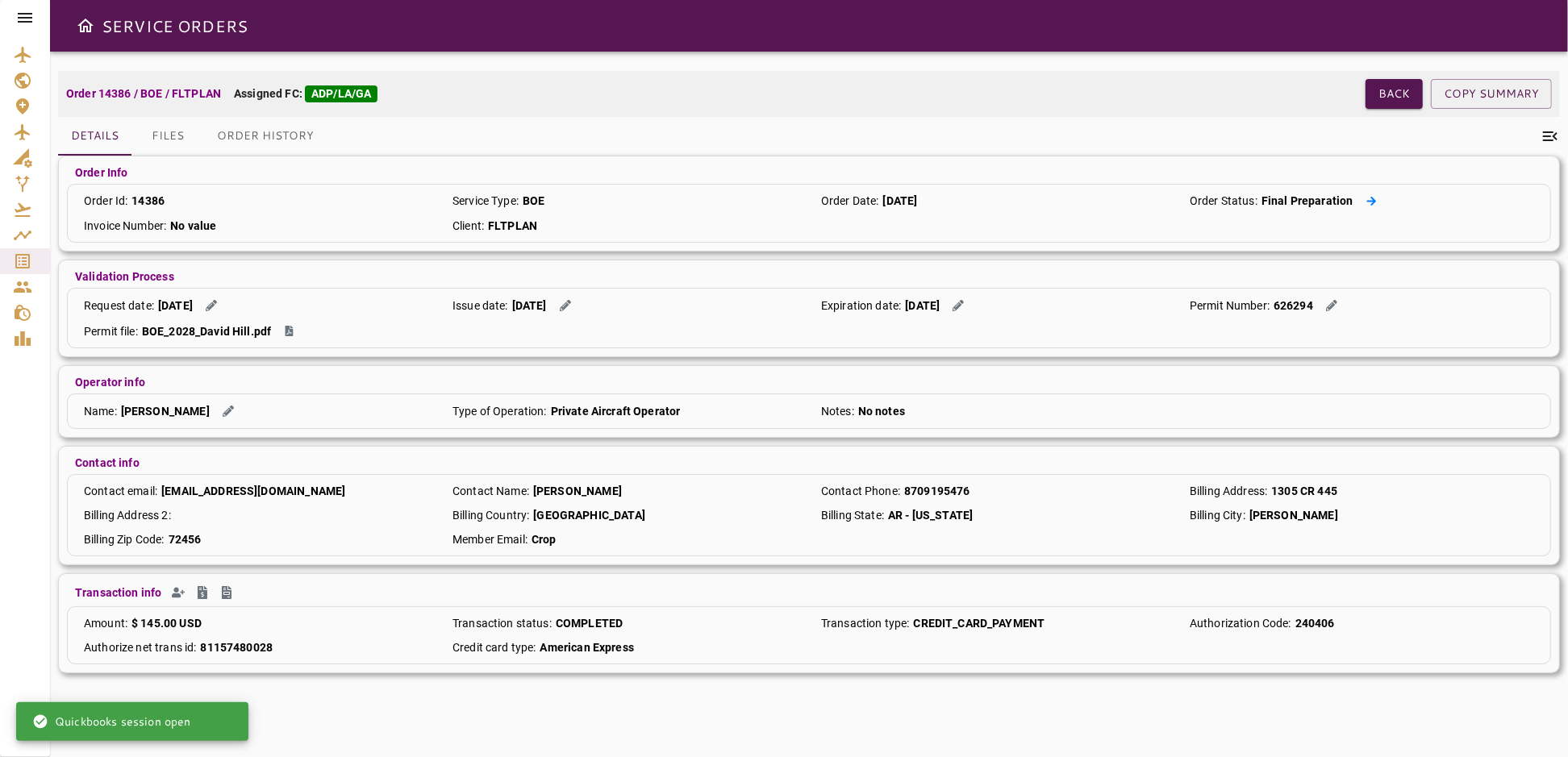
click at [1366, 201] on icon at bounding box center [1371, 201] width 10 height 10
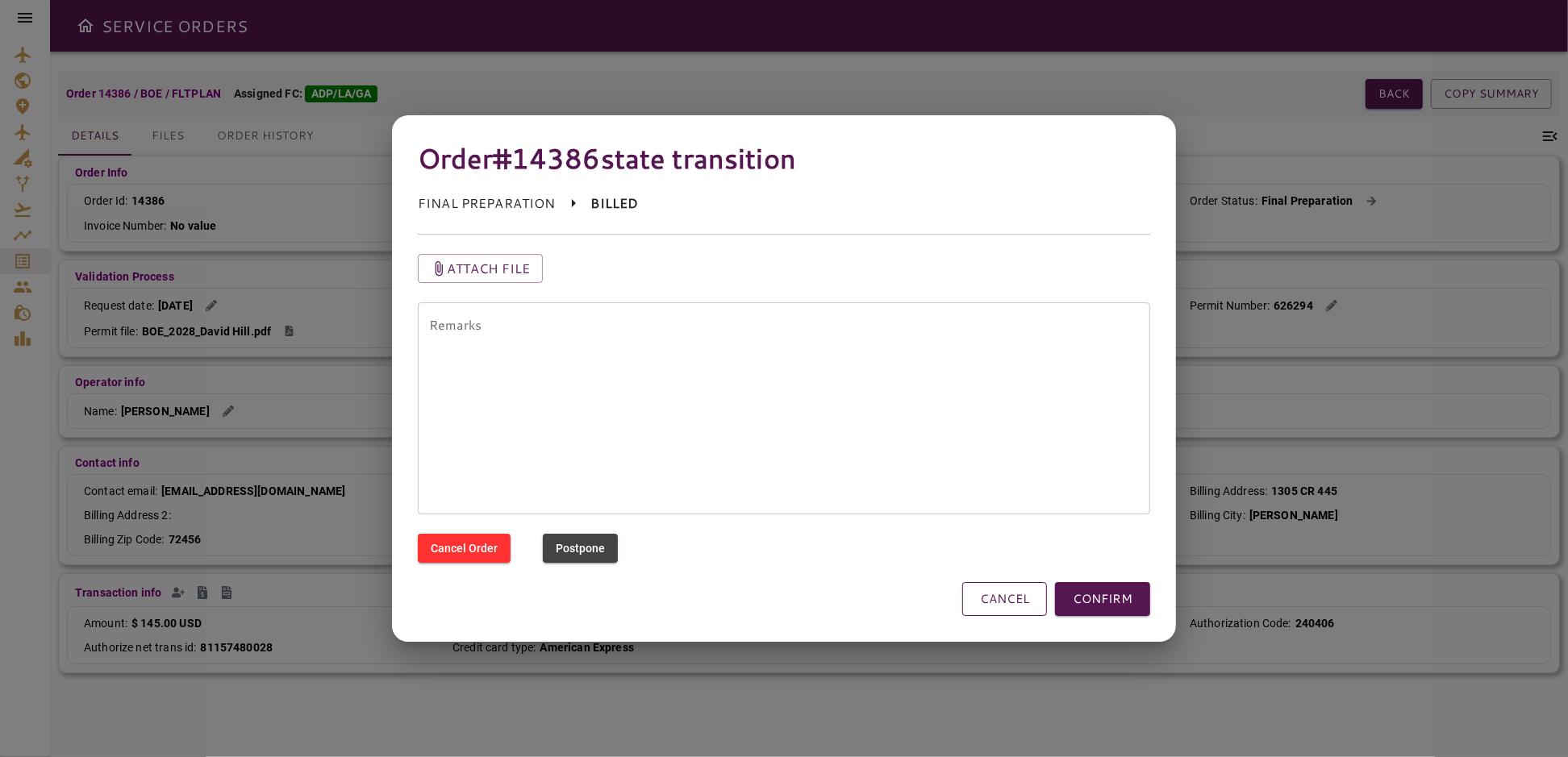
click at [1007, 594] on button "CANCEL" at bounding box center [1004, 600] width 85 height 34
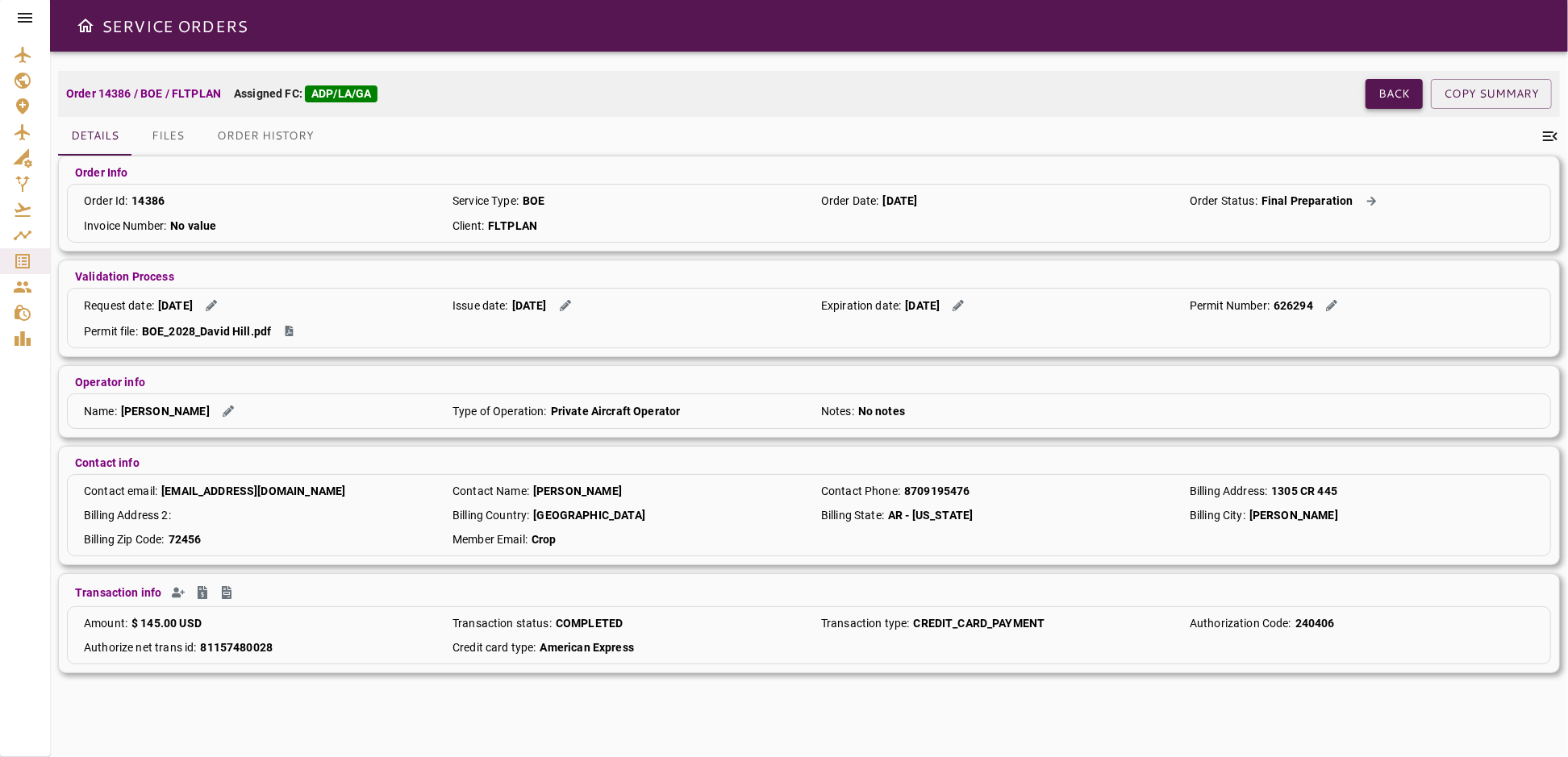
click at [1379, 100] on button "Back" at bounding box center [1394, 94] width 57 height 30
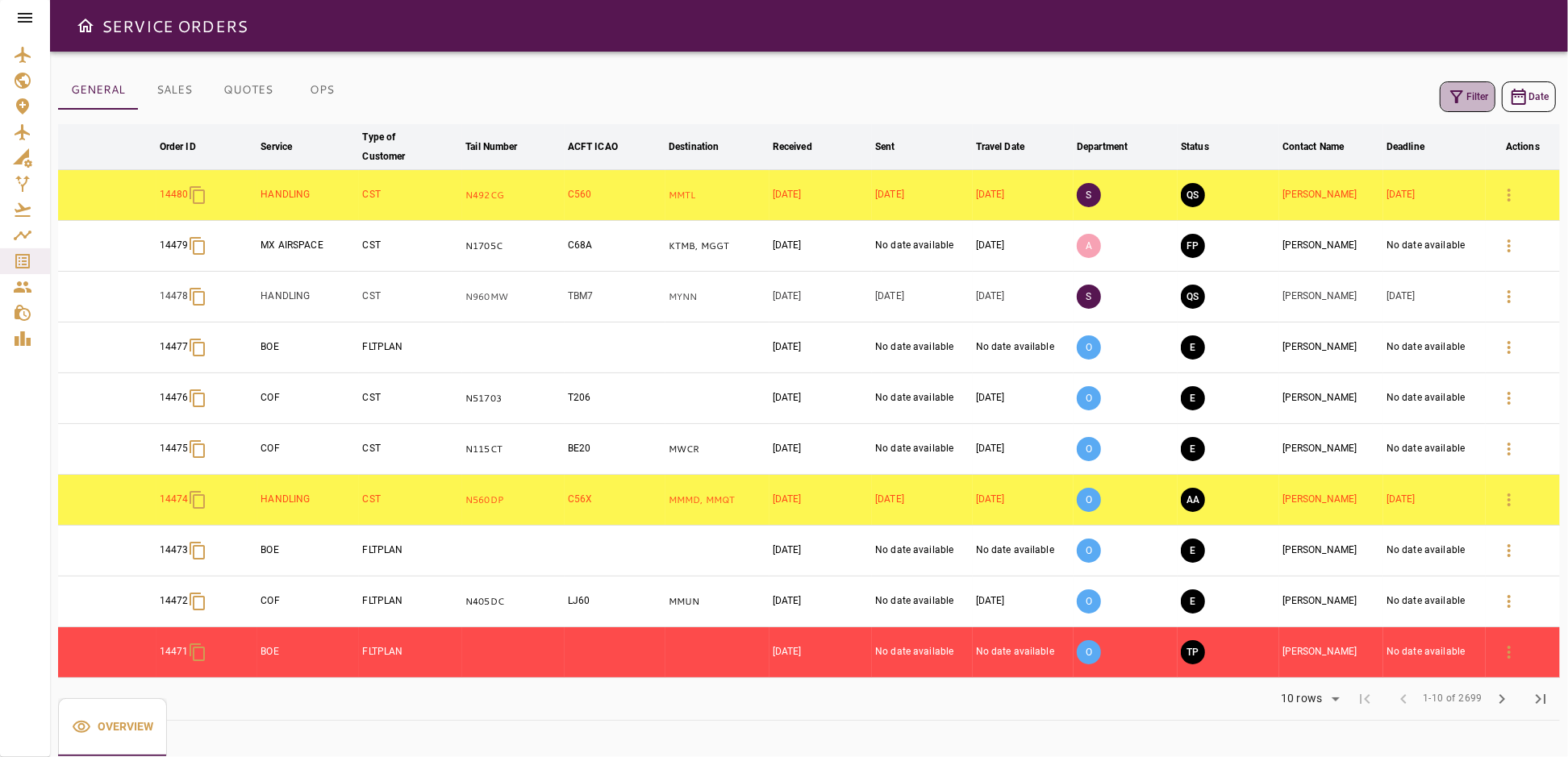
click at [1461, 102] on icon "button" at bounding box center [1456, 97] width 20 height 20
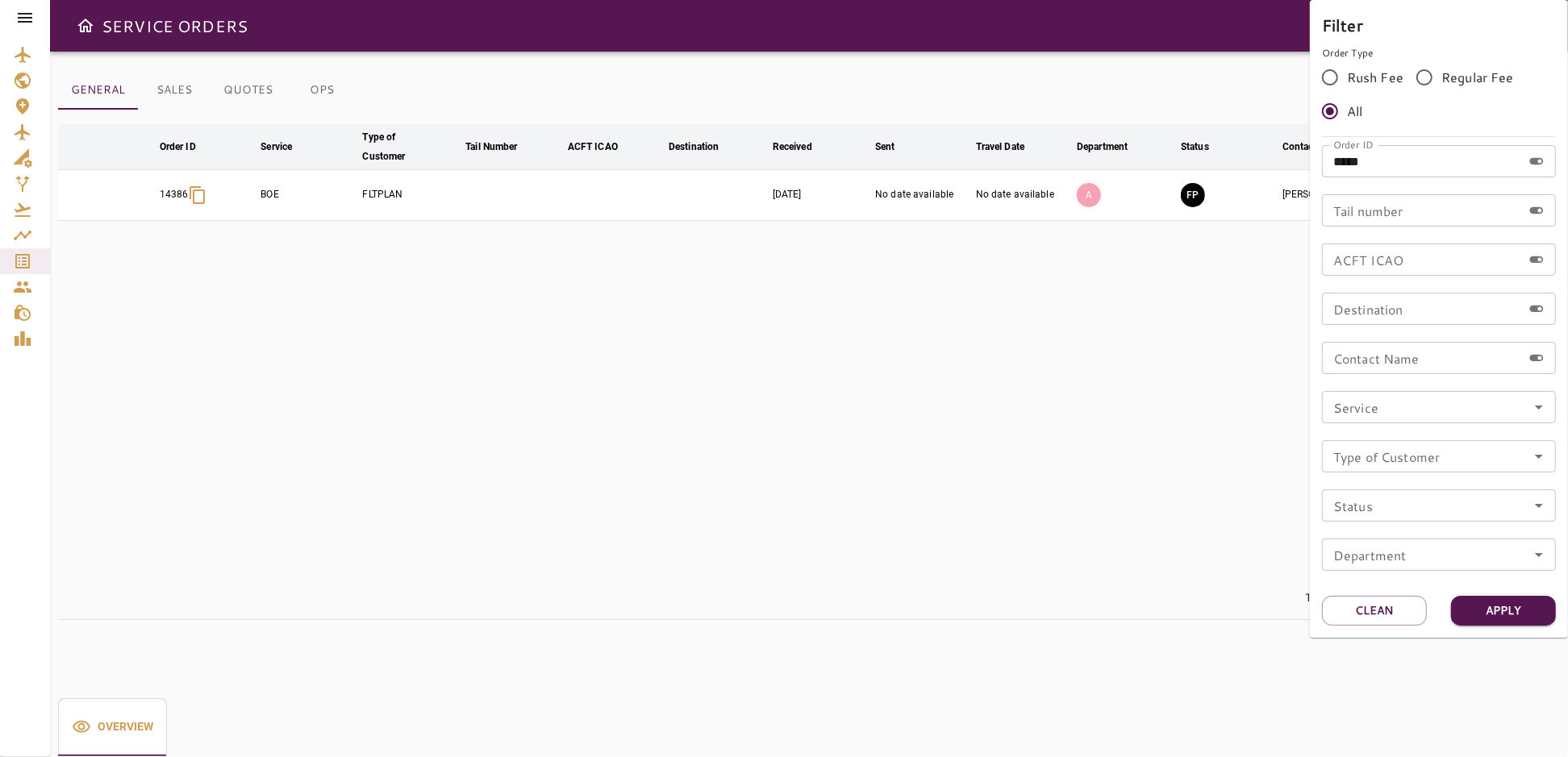
click at [1143, 505] on div at bounding box center [784, 378] width 1568 height 757
